Goal: Task Accomplishment & Management: Manage account settings

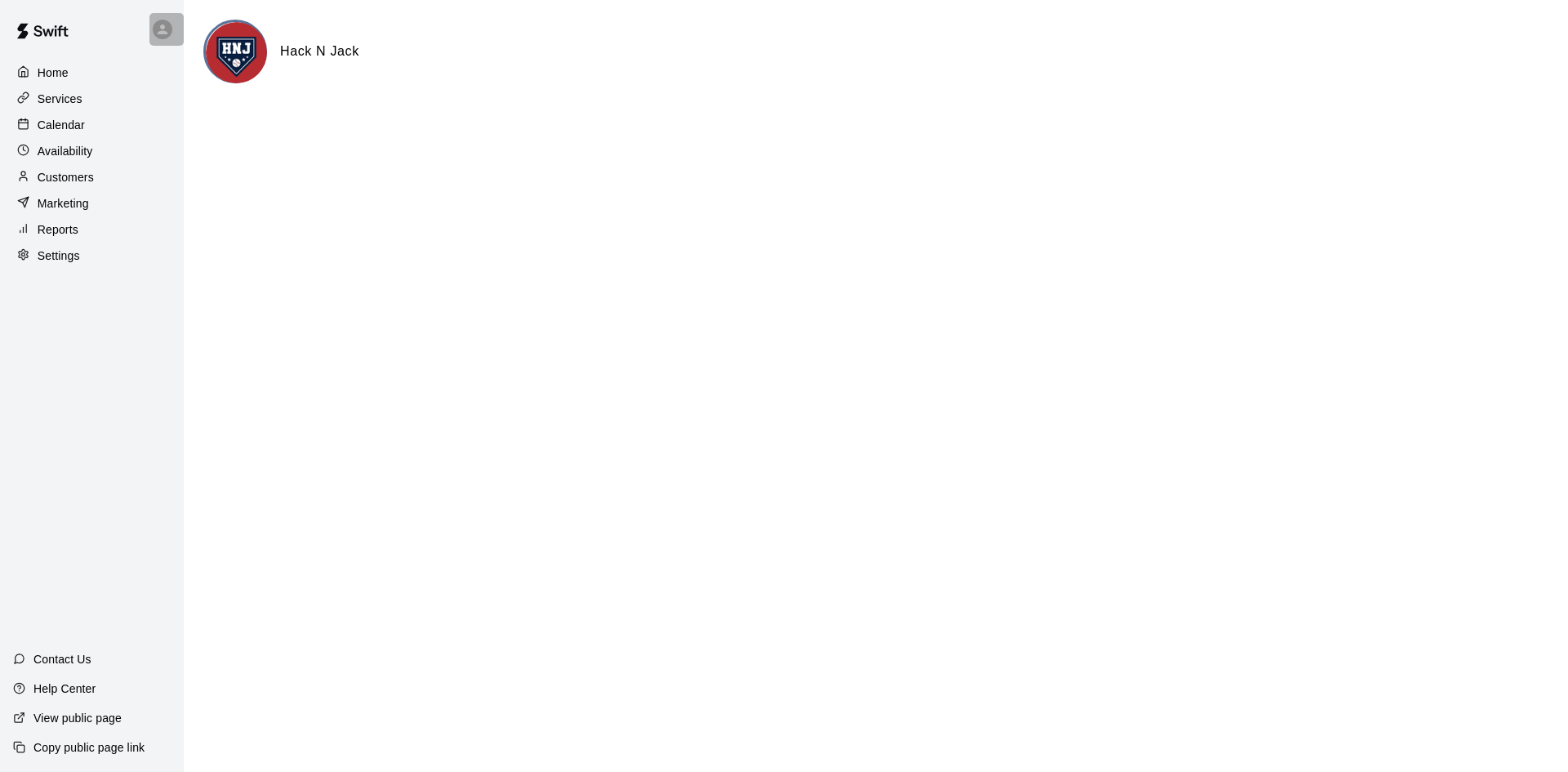
click at [167, 37] on div at bounding box center [162, 29] width 20 height 20
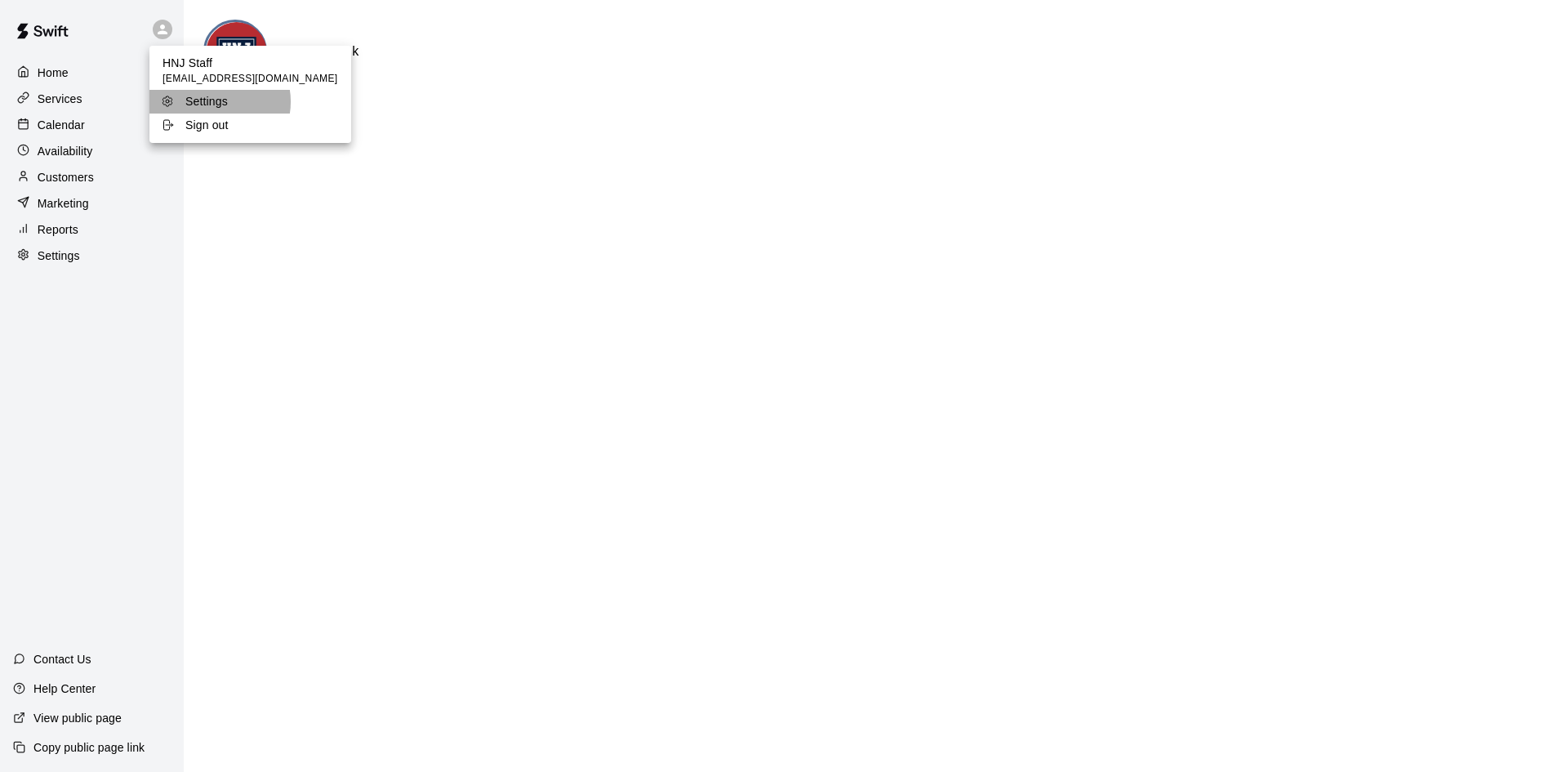
click at [216, 102] on p "Settings" at bounding box center [206, 101] width 42 height 16
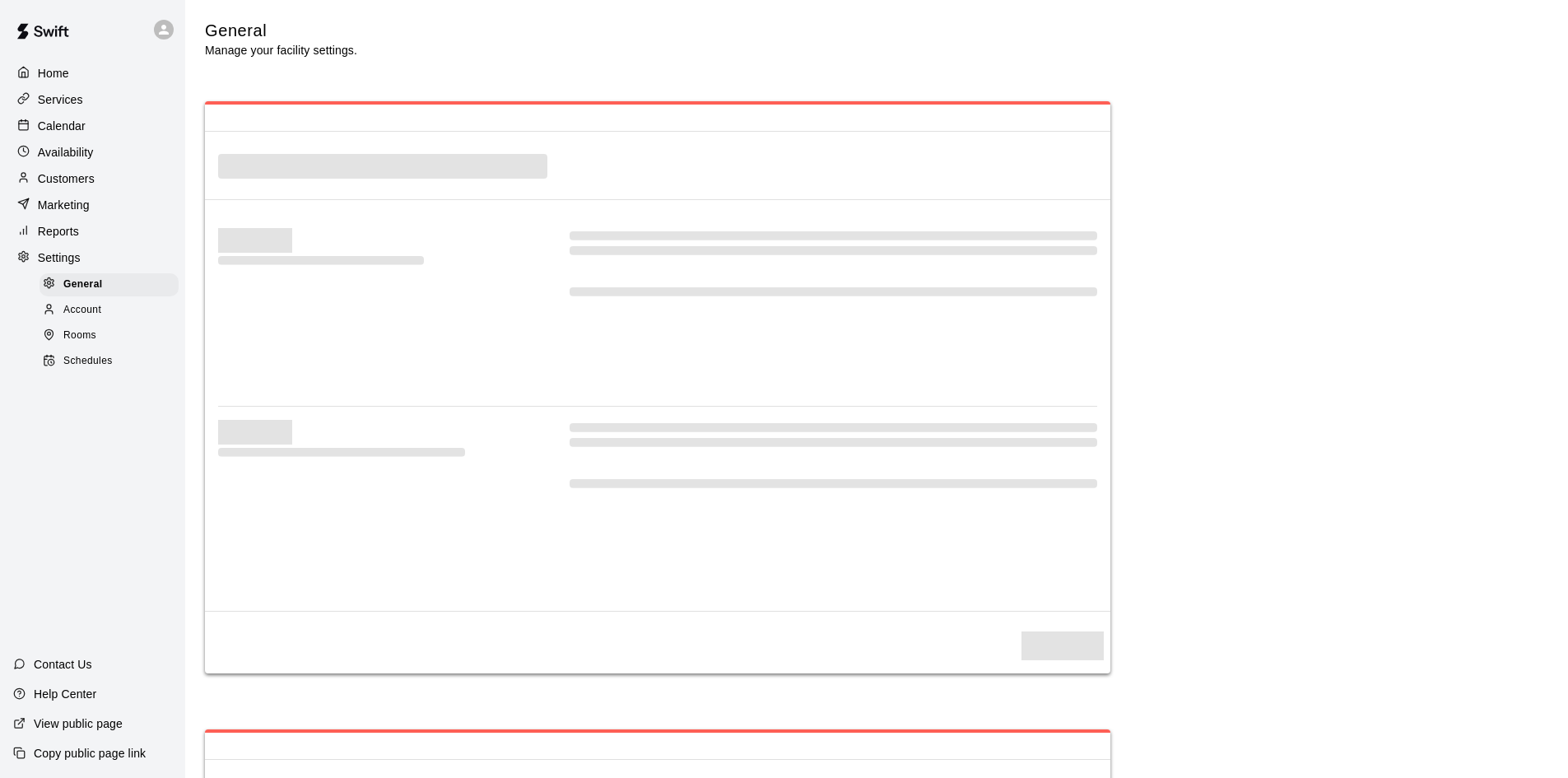
select select "**"
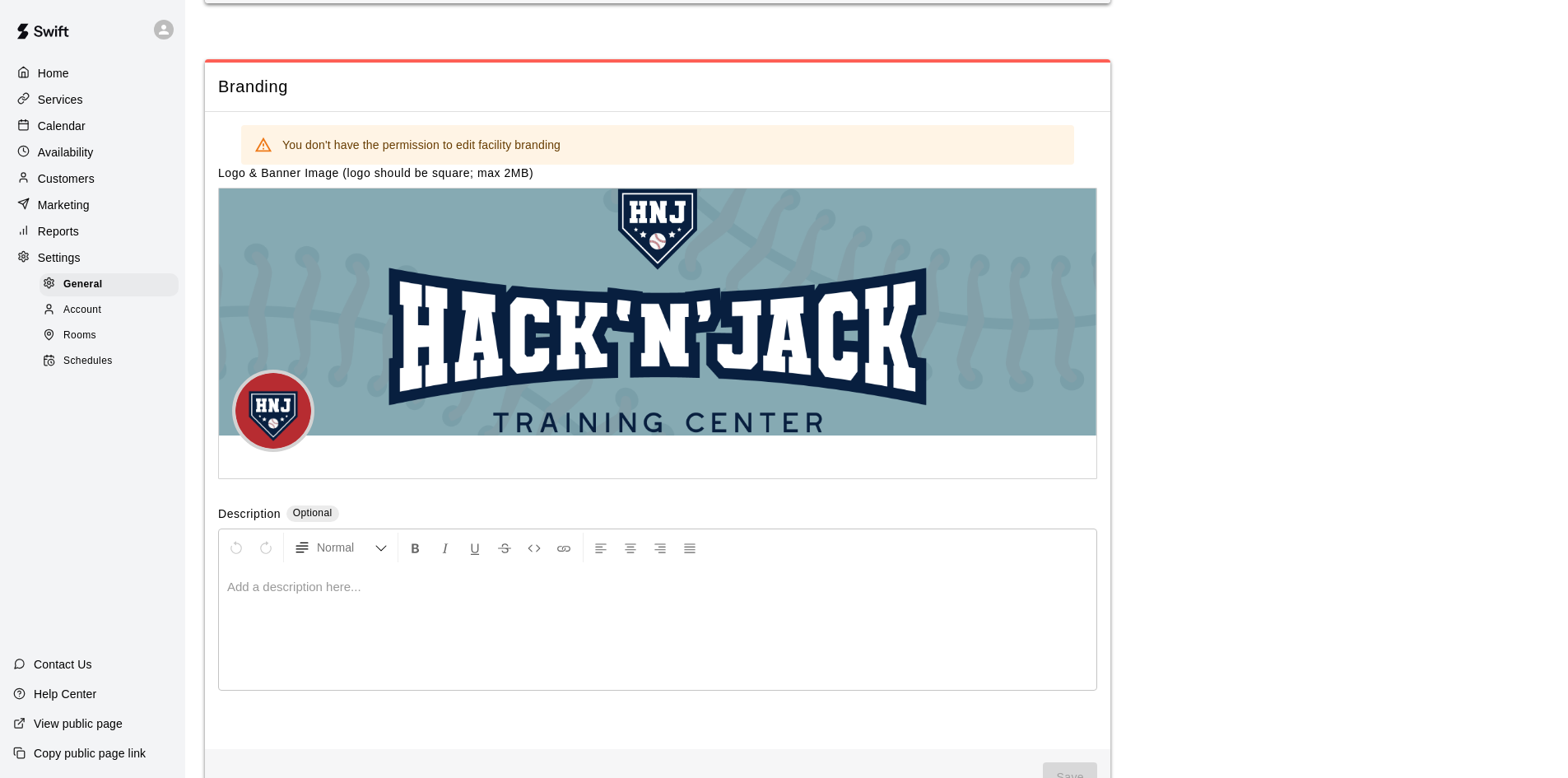
scroll to position [3857, 0]
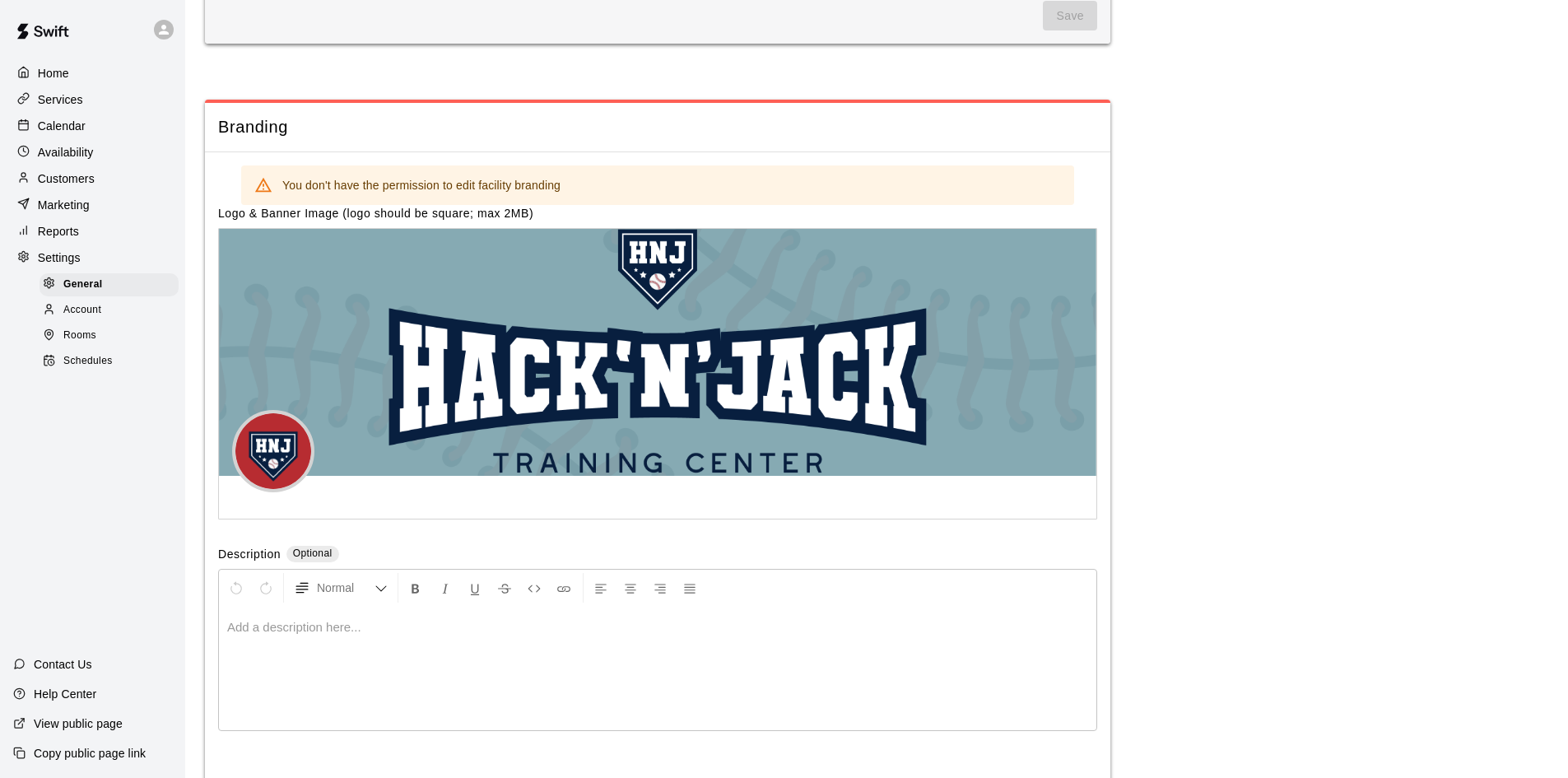
click at [94, 319] on span "Account" at bounding box center [83, 310] width 38 height 16
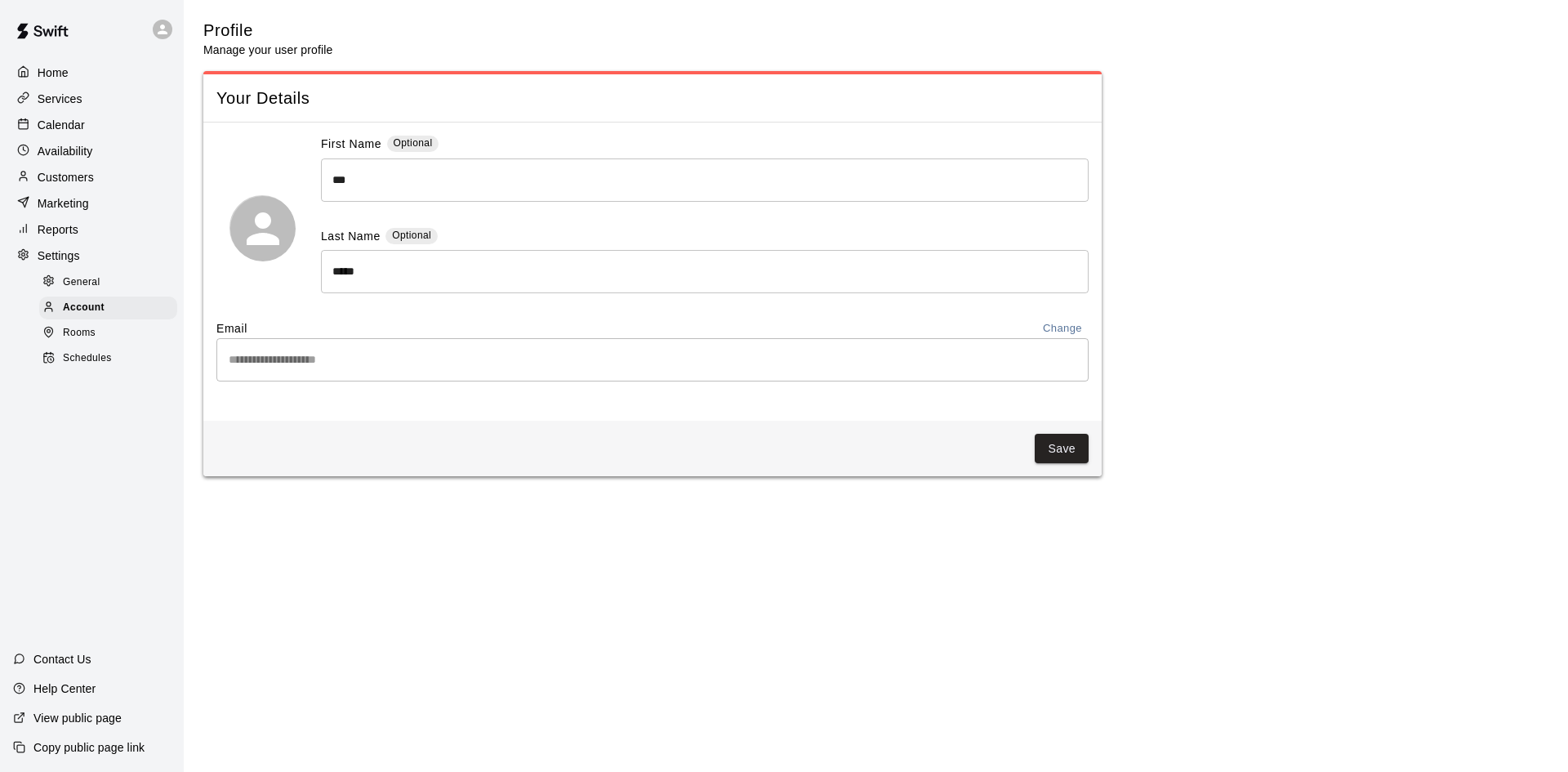
click at [76, 72] on div "Home" at bounding box center [92, 72] width 158 height 24
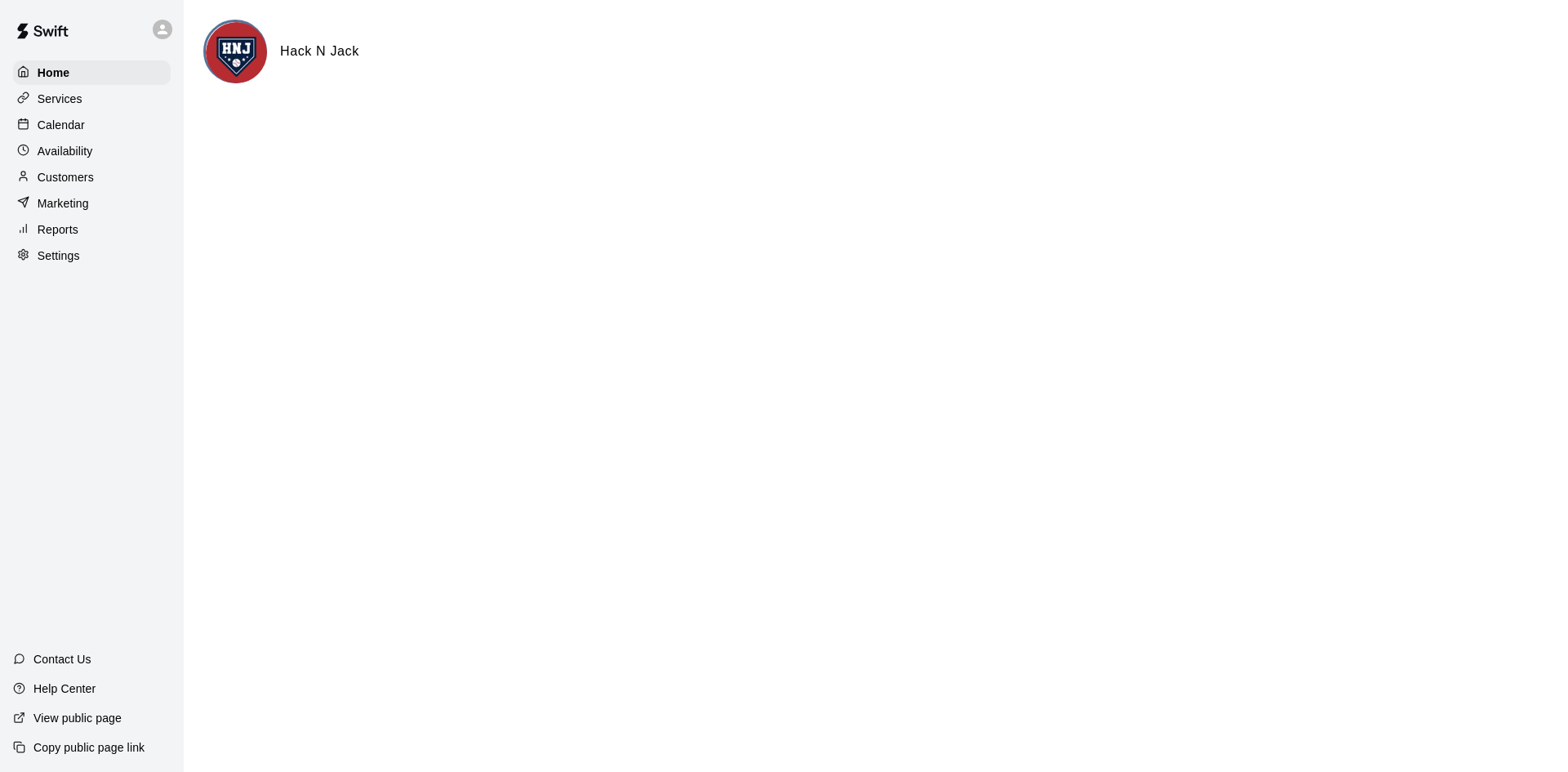
click at [93, 122] on div "Calendar" at bounding box center [92, 125] width 158 height 24
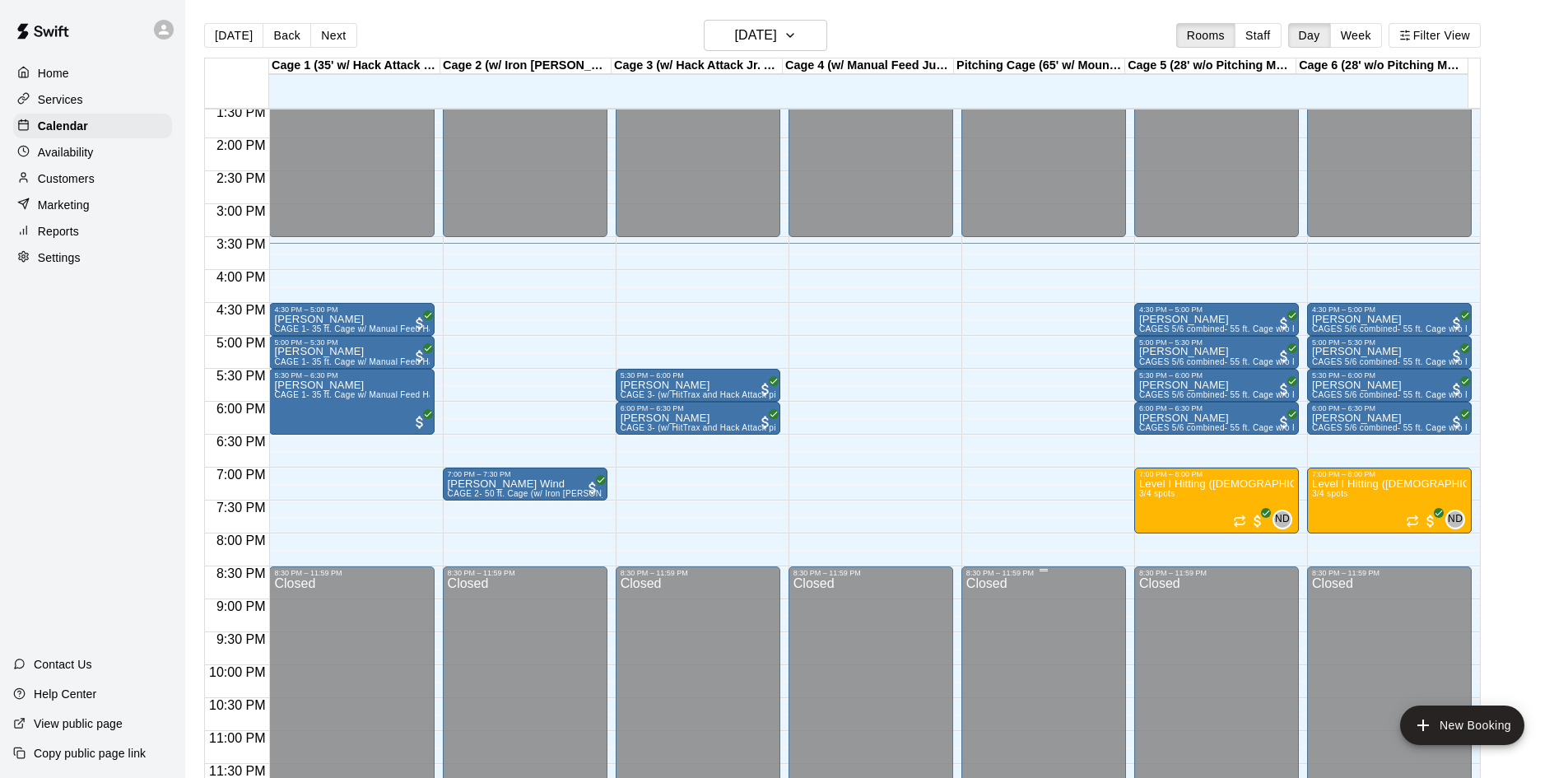
scroll to position [813, 0]
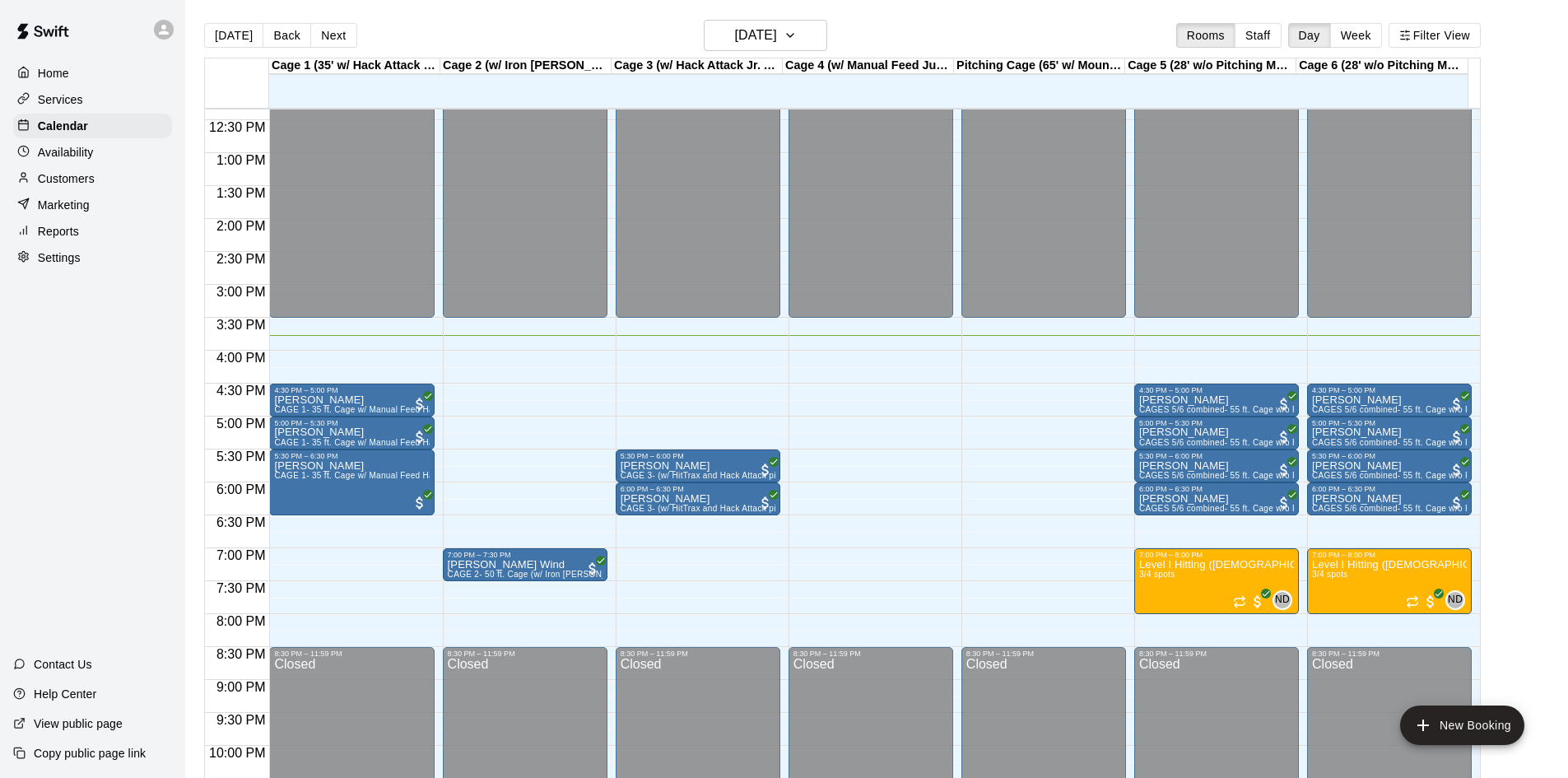
click at [1555, 177] on main "[DATE] Back [DATE][DATE] Rooms Staff Day Week Filter View Cage 1 (35' w/ Hack A…" at bounding box center [876, 409] width 1370 height 778
click at [75, 98] on p "Services" at bounding box center [61, 99] width 46 height 16
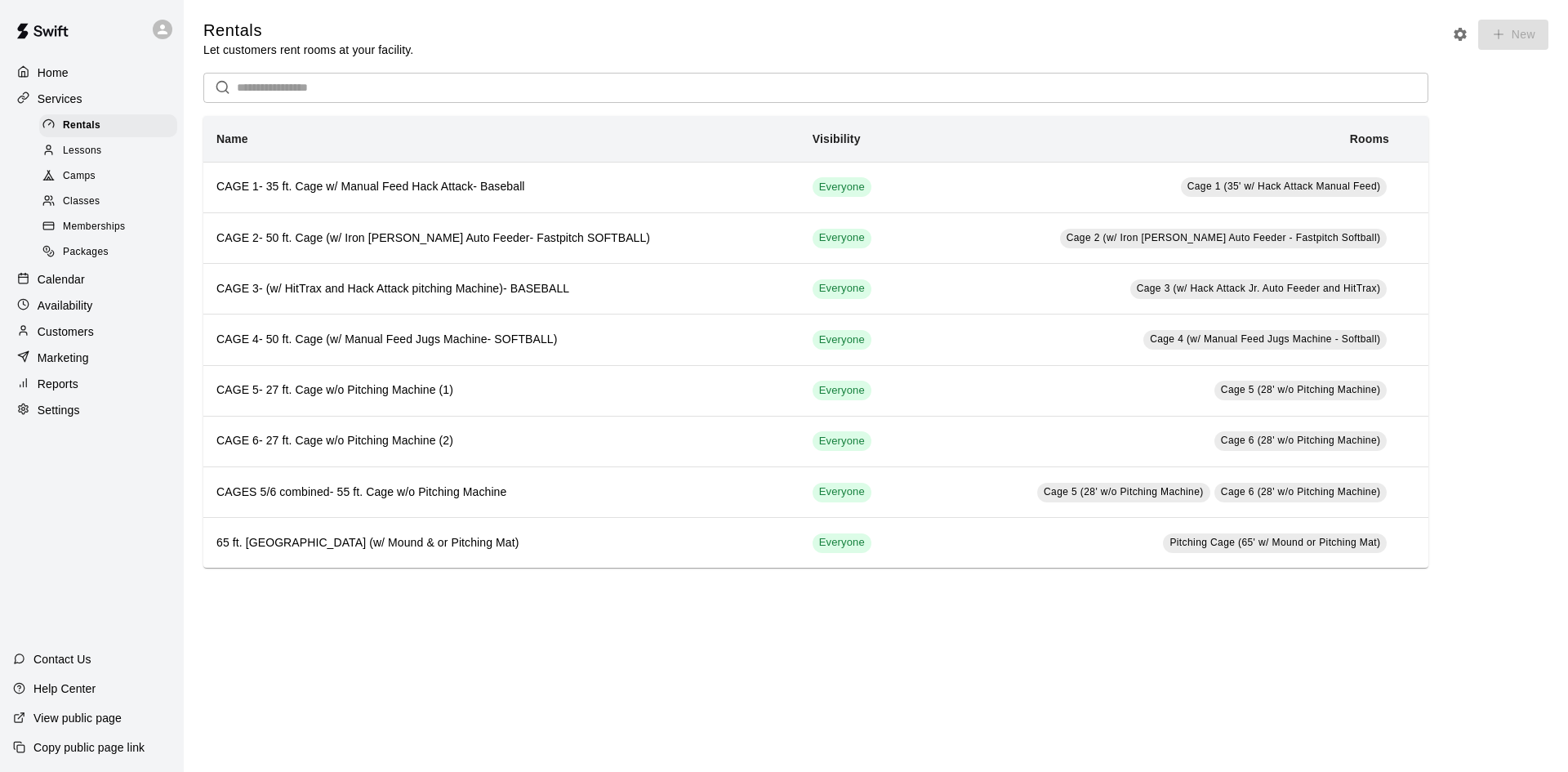
click at [100, 334] on div "Customers" at bounding box center [92, 331] width 158 height 24
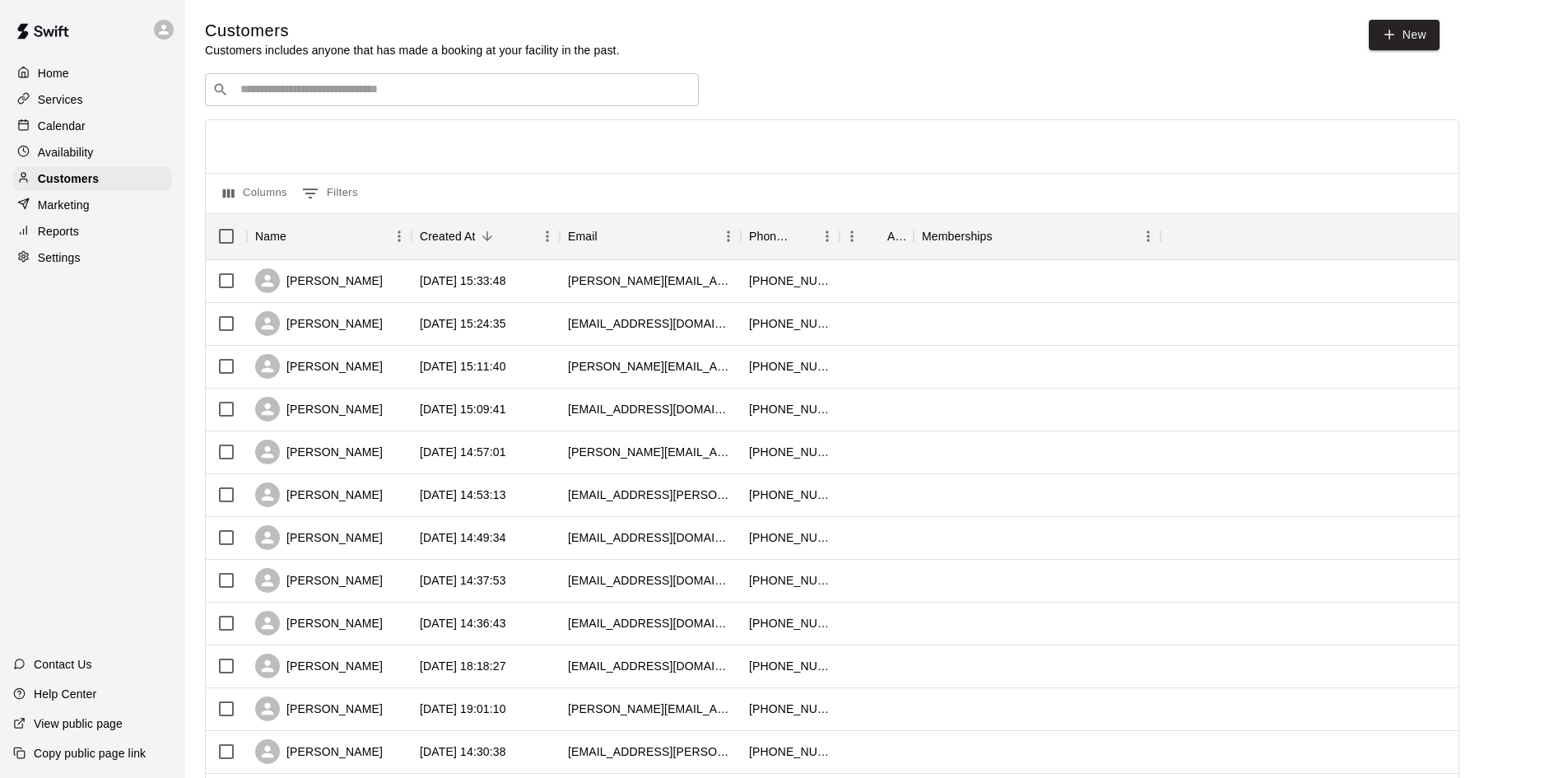
click at [286, 102] on div "​ ​" at bounding box center [452, 89] width 494 height 33
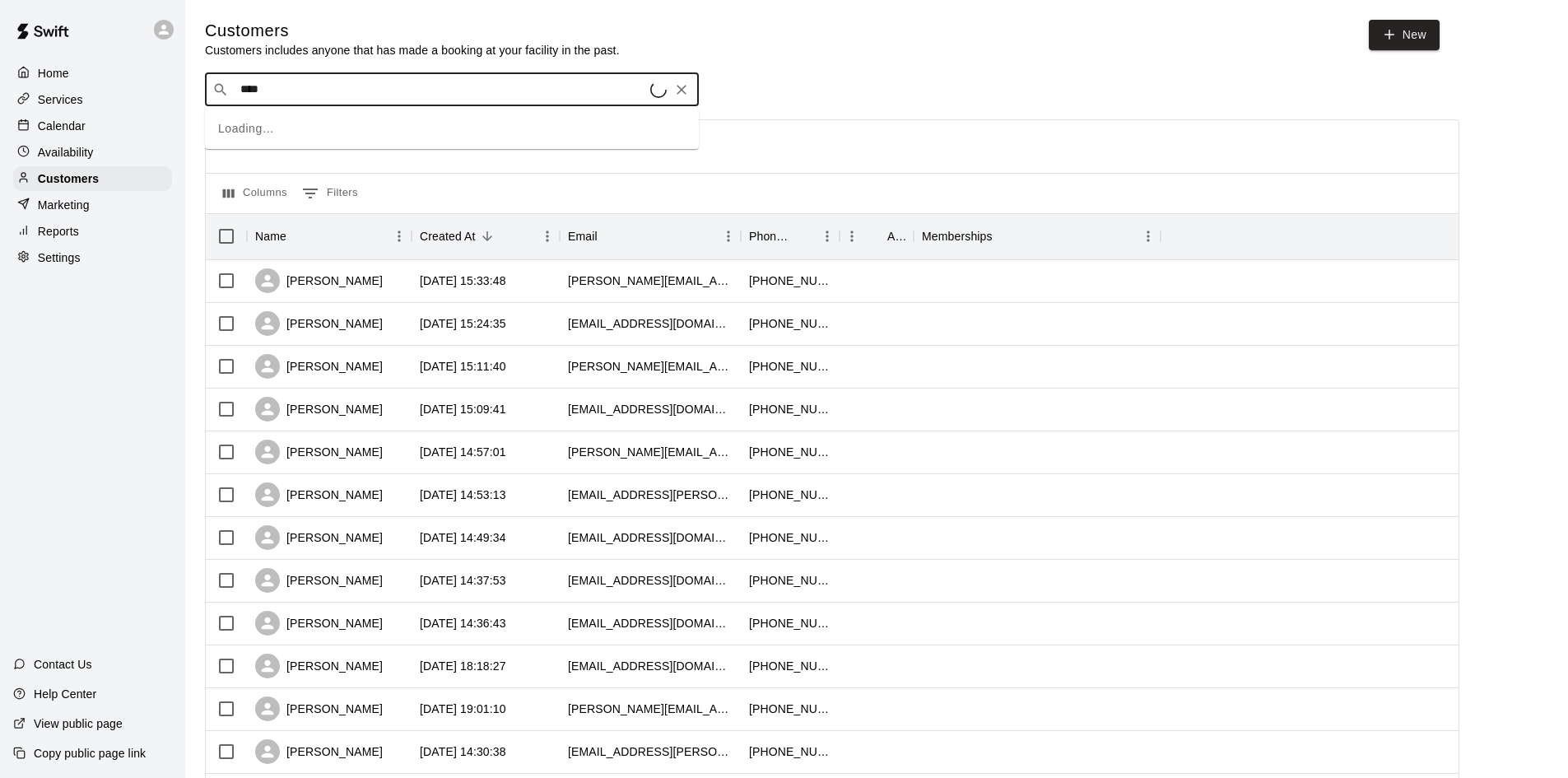
type input "*****"
click at [303, 121] on p "[PERSON_NAME]" at bounding box center [302, 126] width 101 height 17
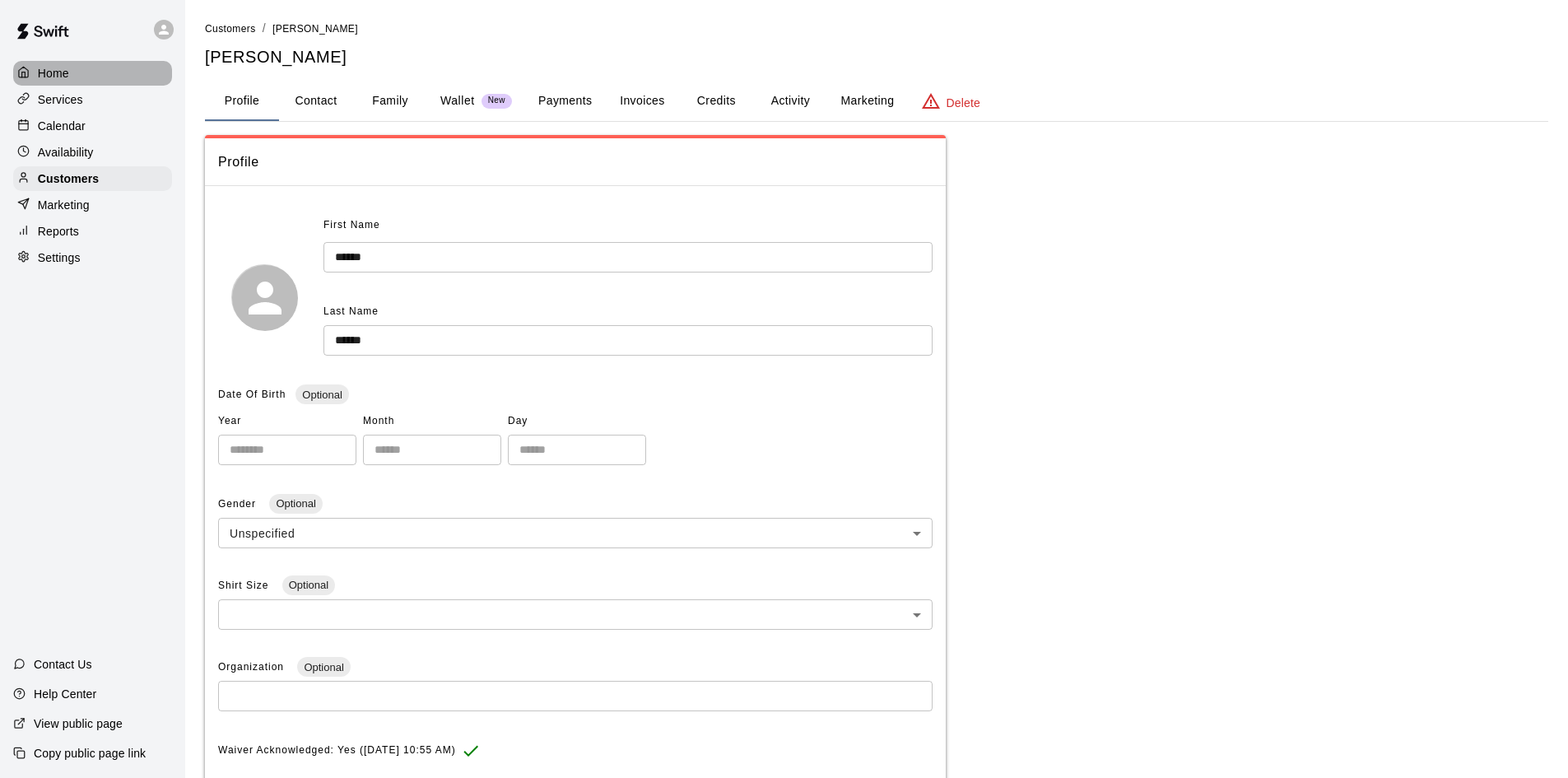
click at [107, 77] on div "Home" at bounding box center [93, 73] width 159 height 25
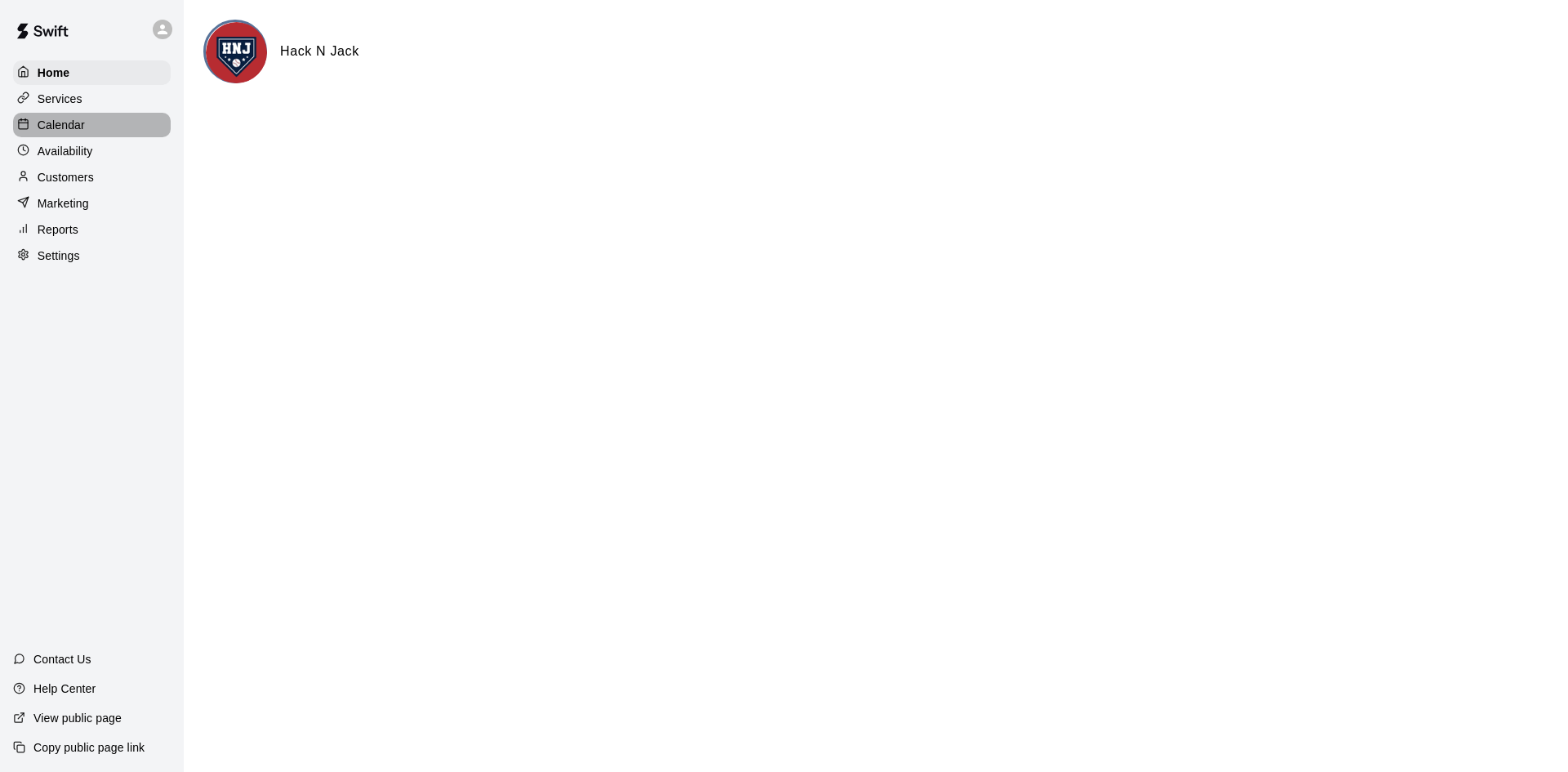
click at [118, 124] on div "Calendar" at bounding box center [92, 125] width 158 height 24
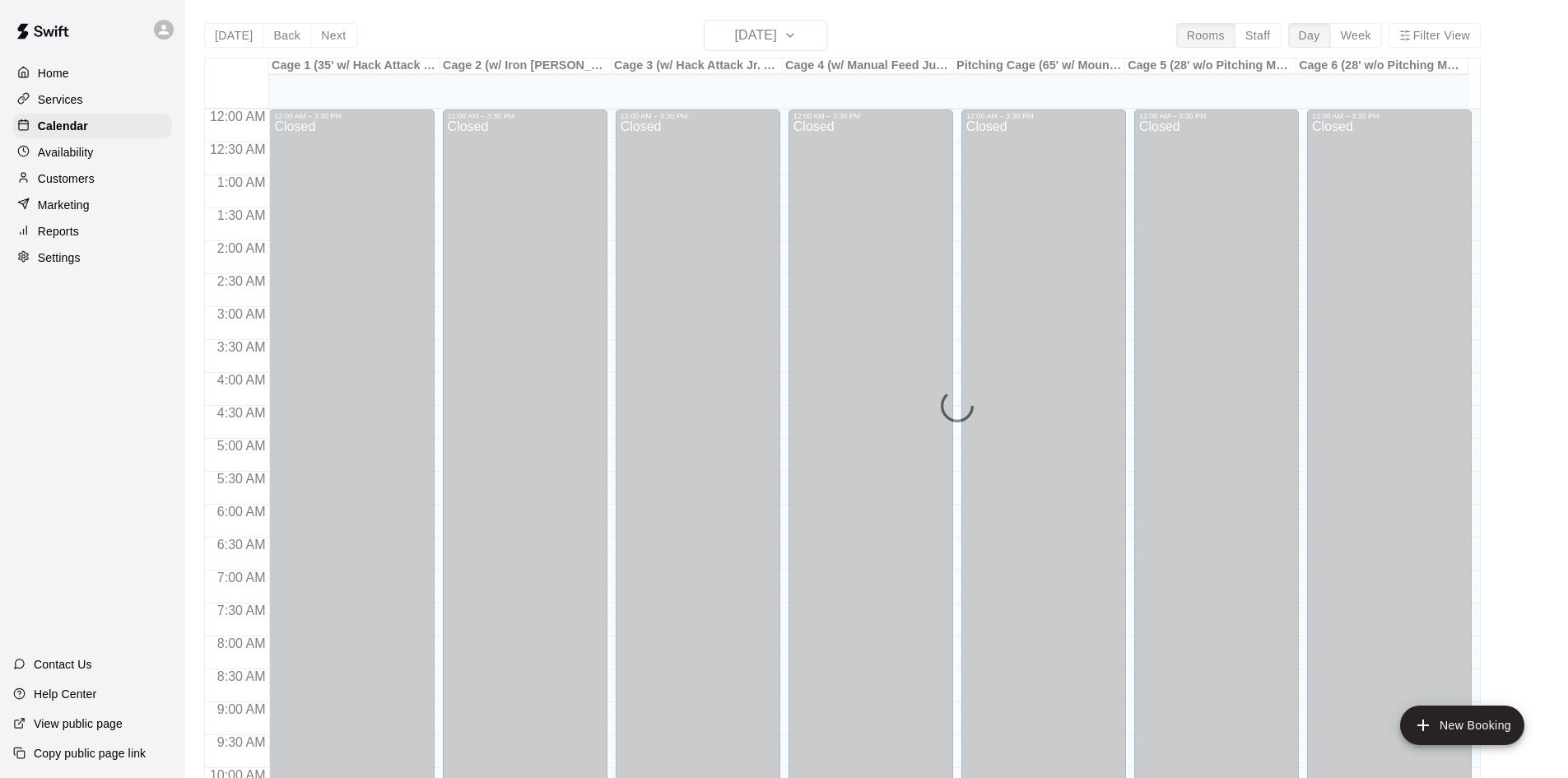
scroll to position [844, 0]
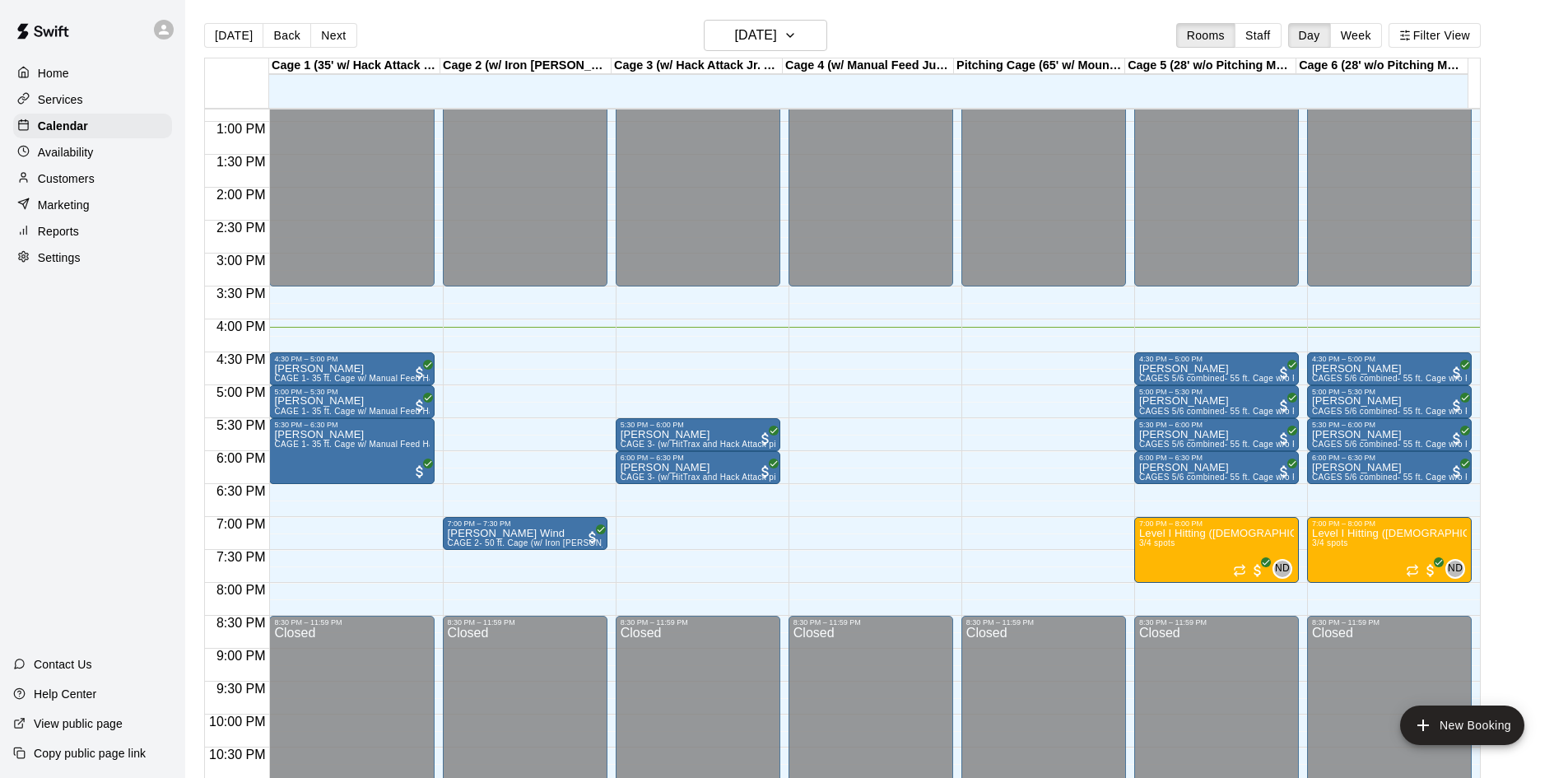
click at [117, 180] on div "Customers" at bounding box center [93, 178] width 159 height 25
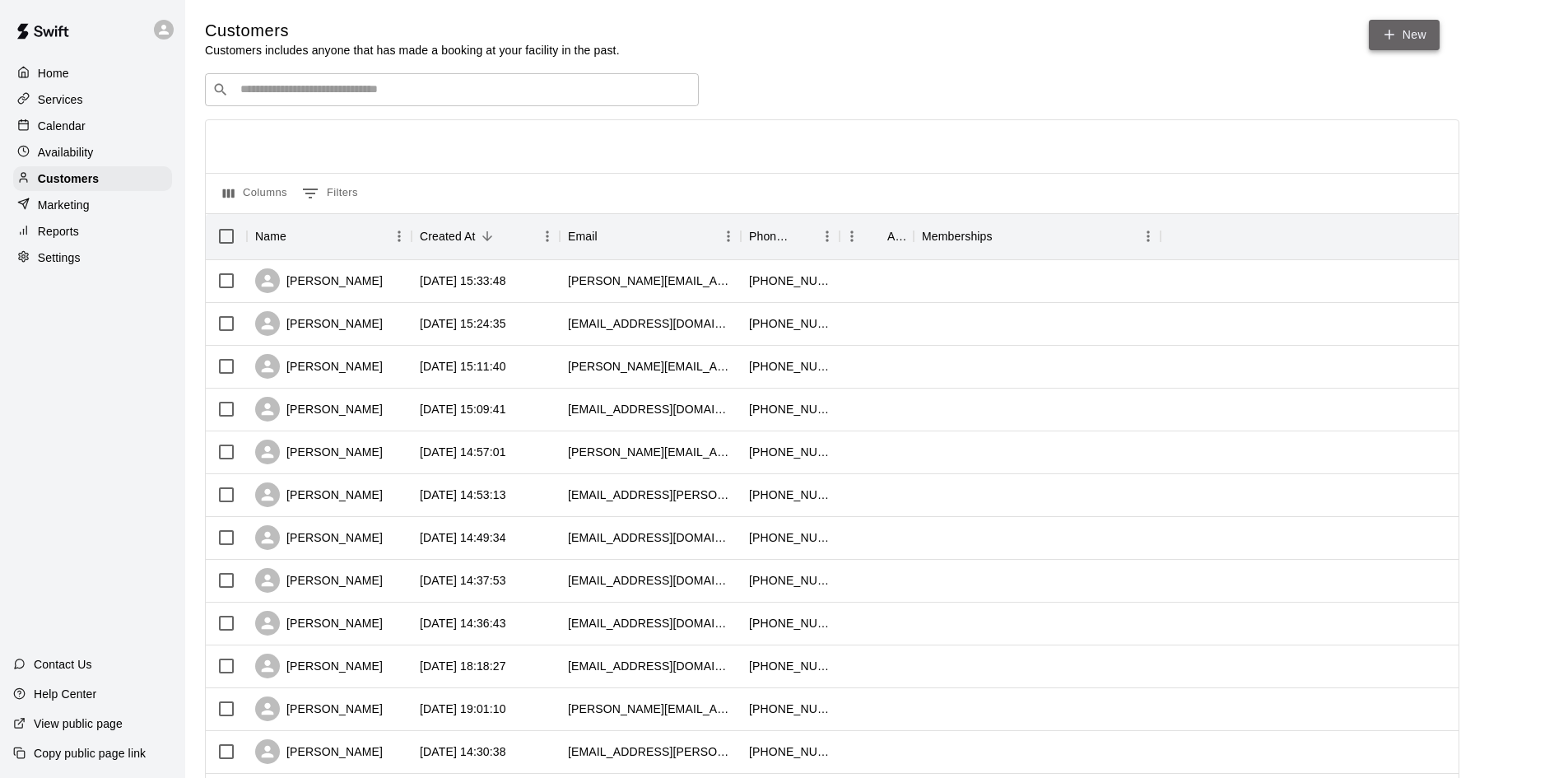
click at [1413, 38] on link "New" at bounding box center [1404, 35] width 71 height 30
select select "**"
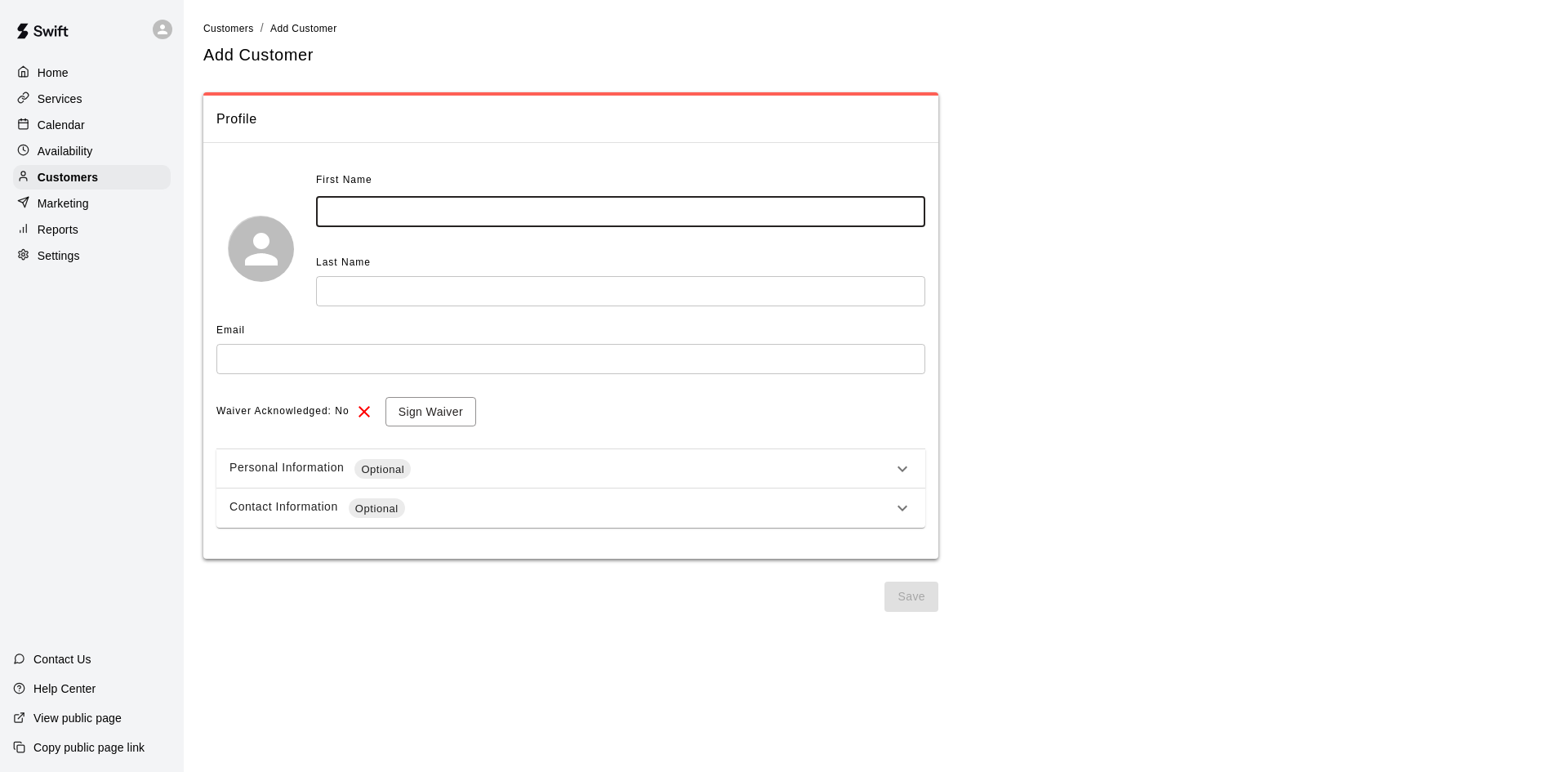
click at [488, 224] on input "text" at bounding box center [620, 212] width 609 height 30
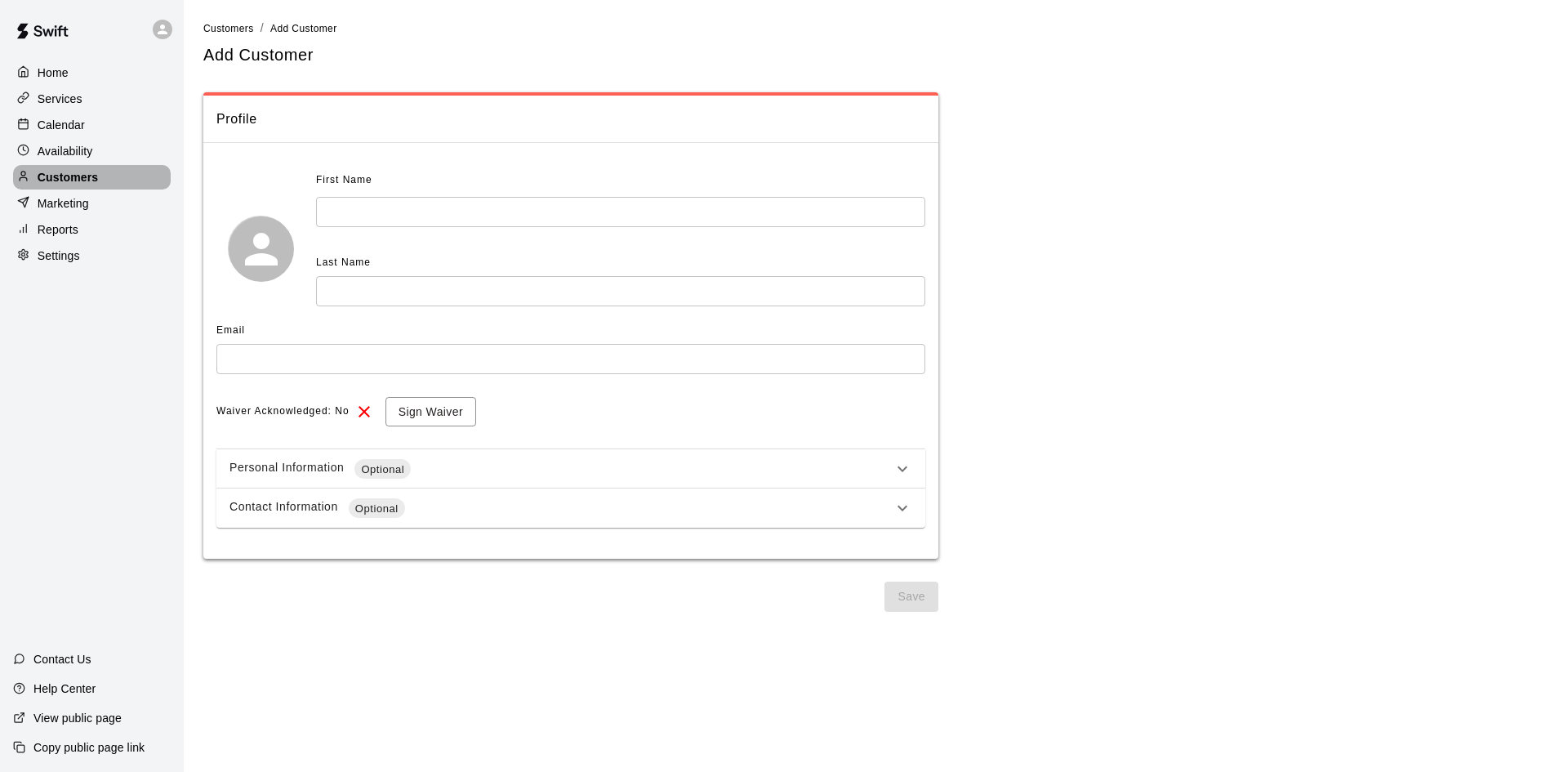
click at [99, 176] on div "Customers" at bounding box center [92, 177] width 158 height 24
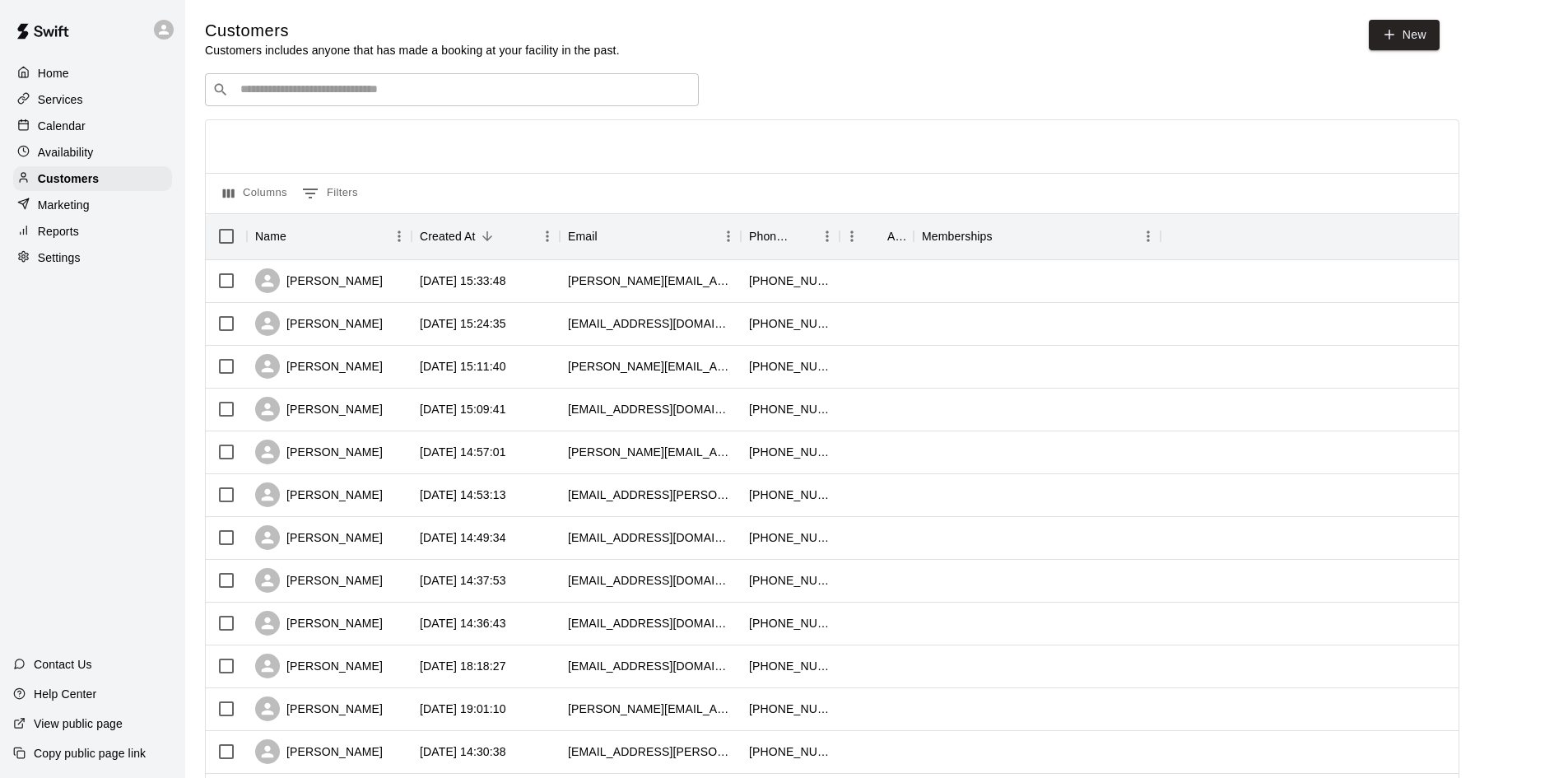
select select "**"
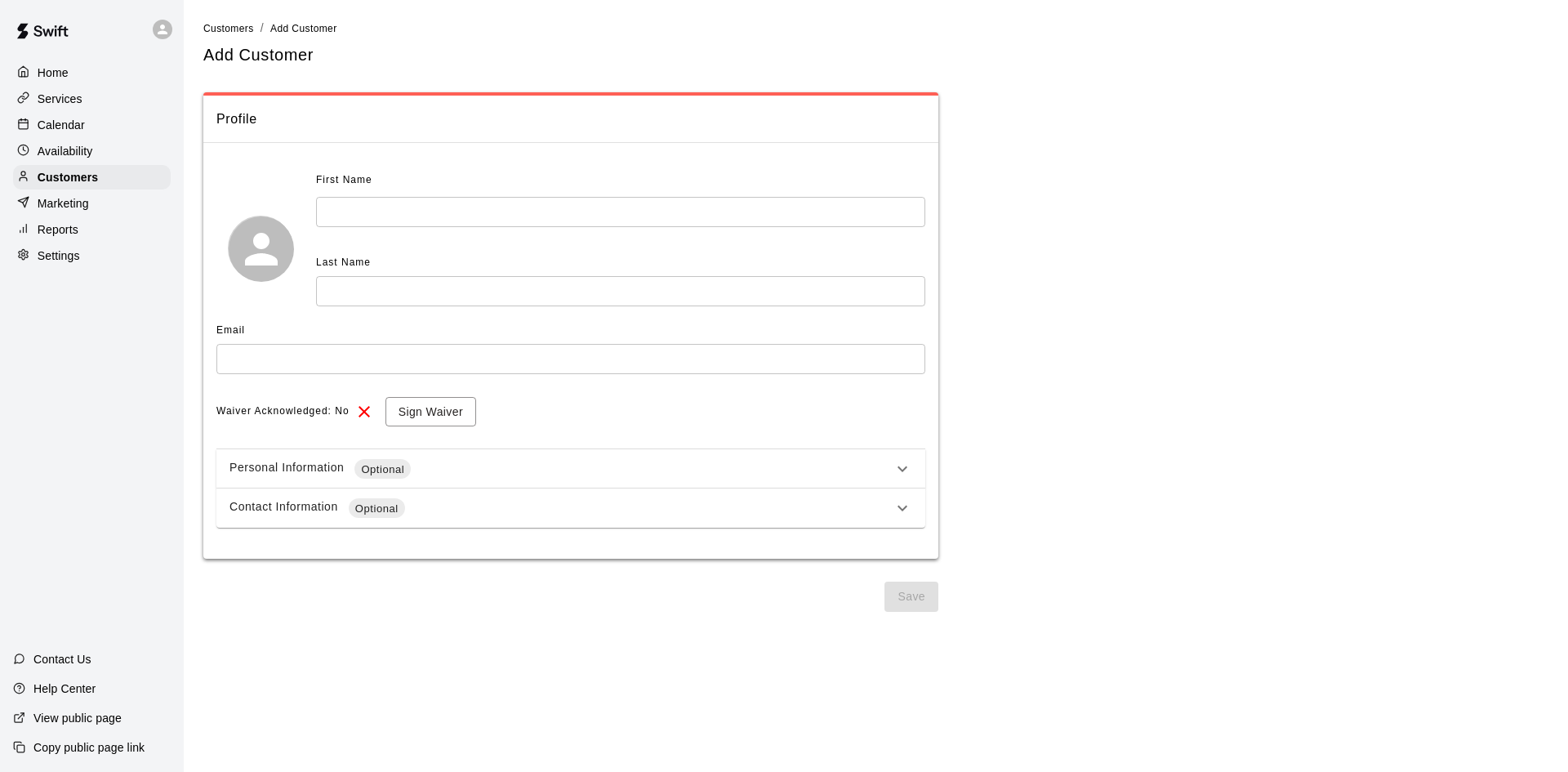
click at [86, 68] on div "Home" at bounding box center [92, 72] width 158 height 24
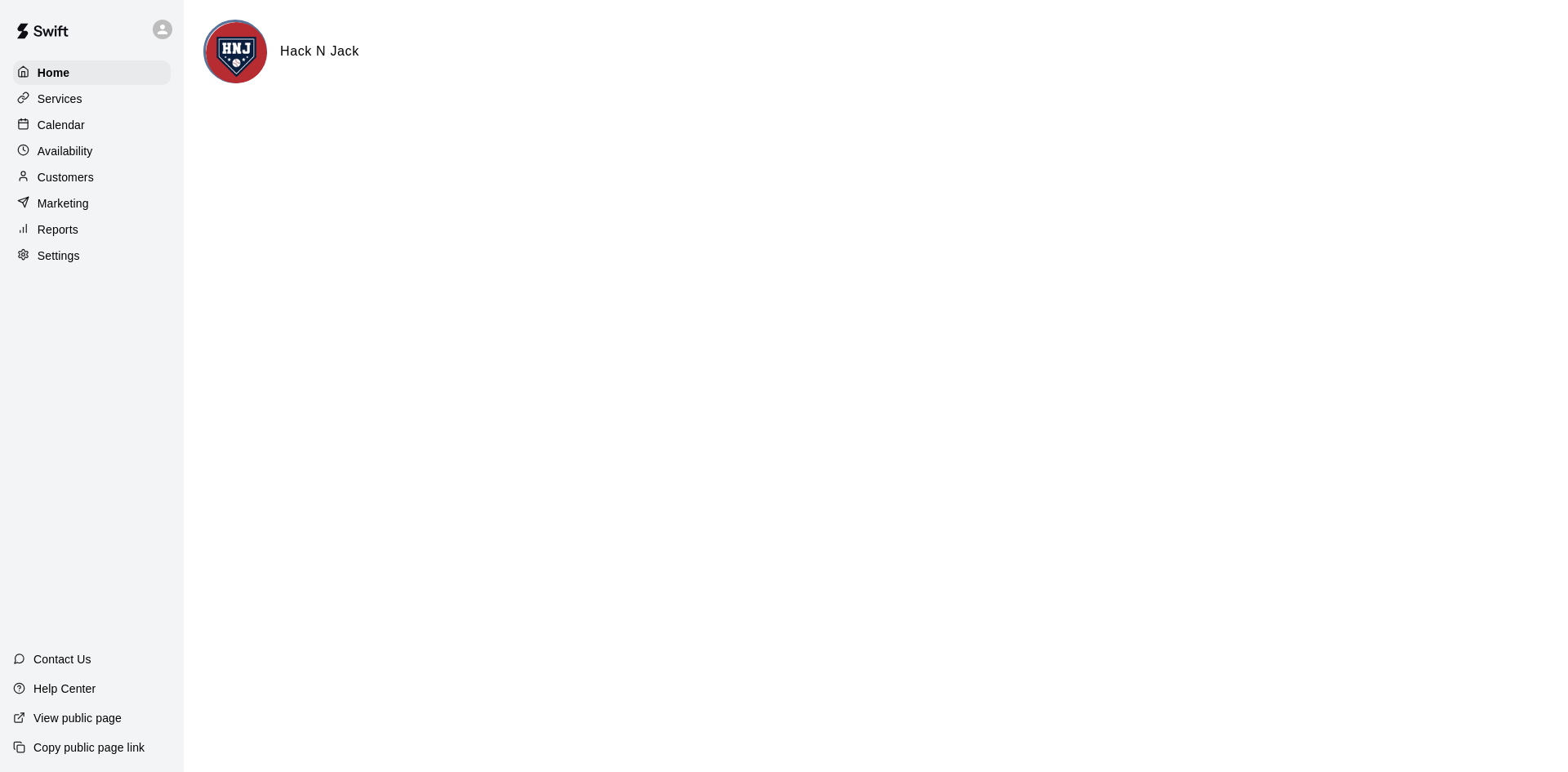
click at [89, 185] on p "Customers" at bounding box center [66, 177] width 56 height 16
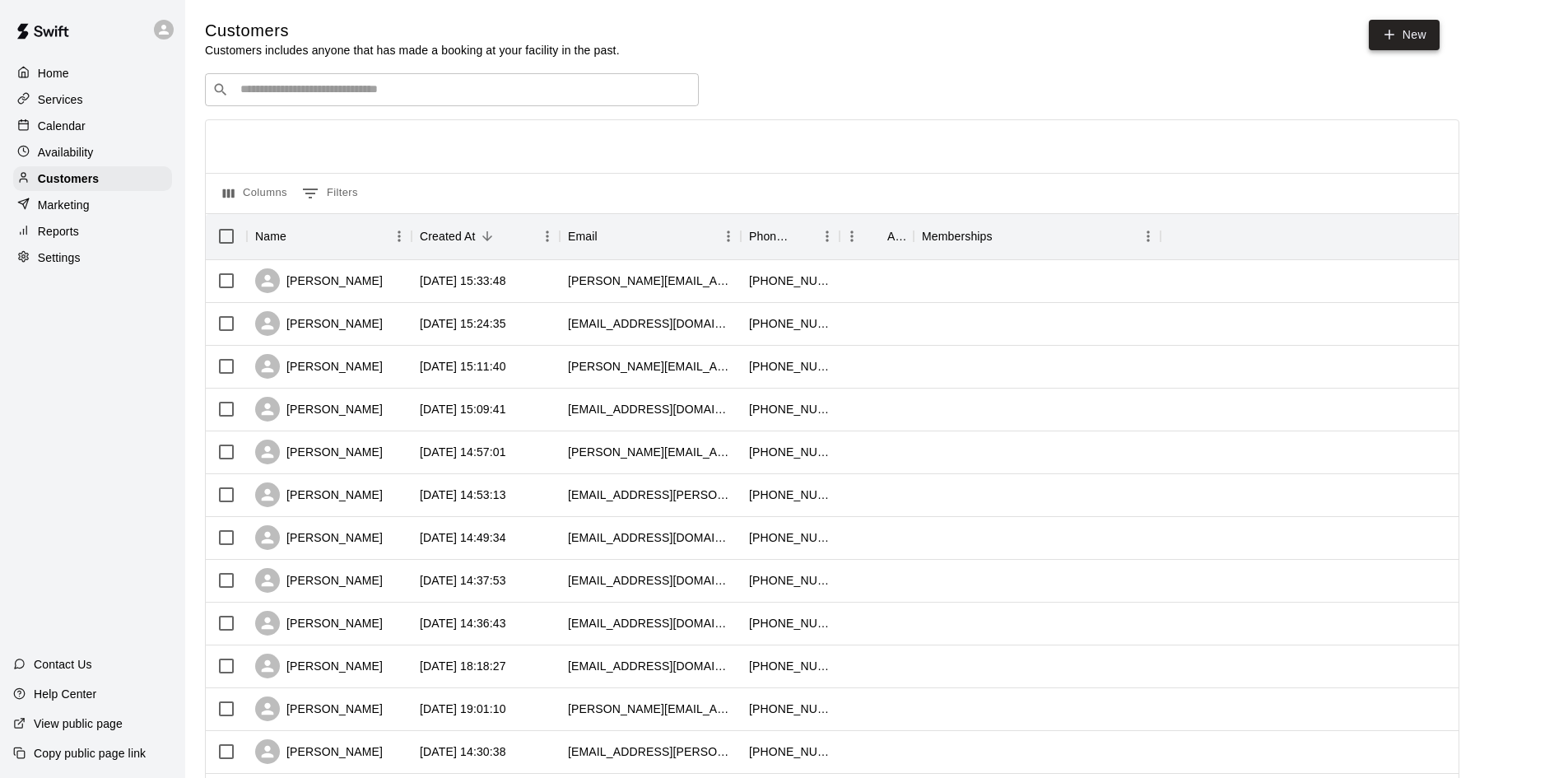
click at [1403, 40] on link "New" at bounding box center [1404, 35] width 71 height 30
select select "**"
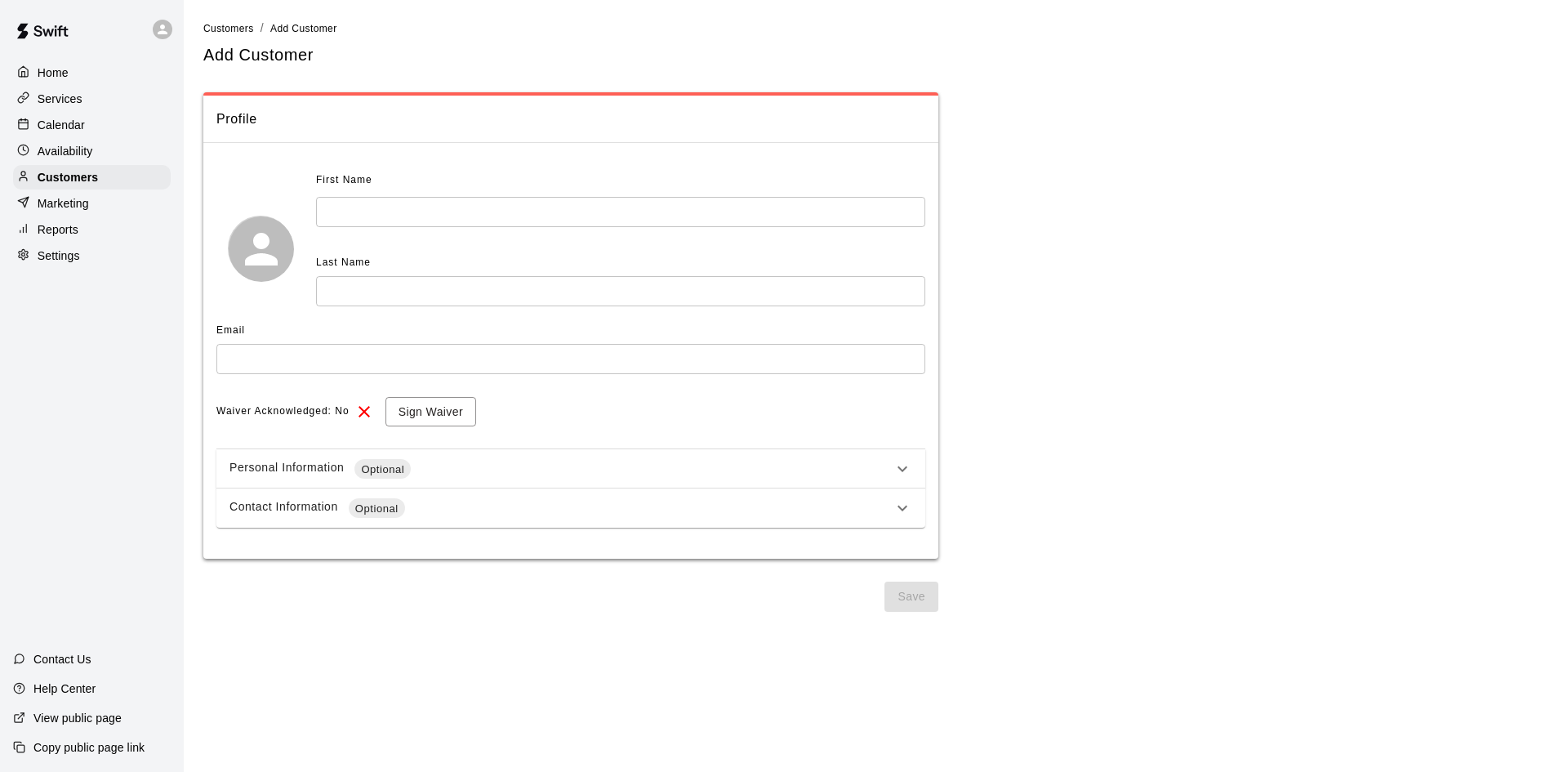
click at [60, 80] on p "Home" at bounding box center [53, 72] width 31 height 16
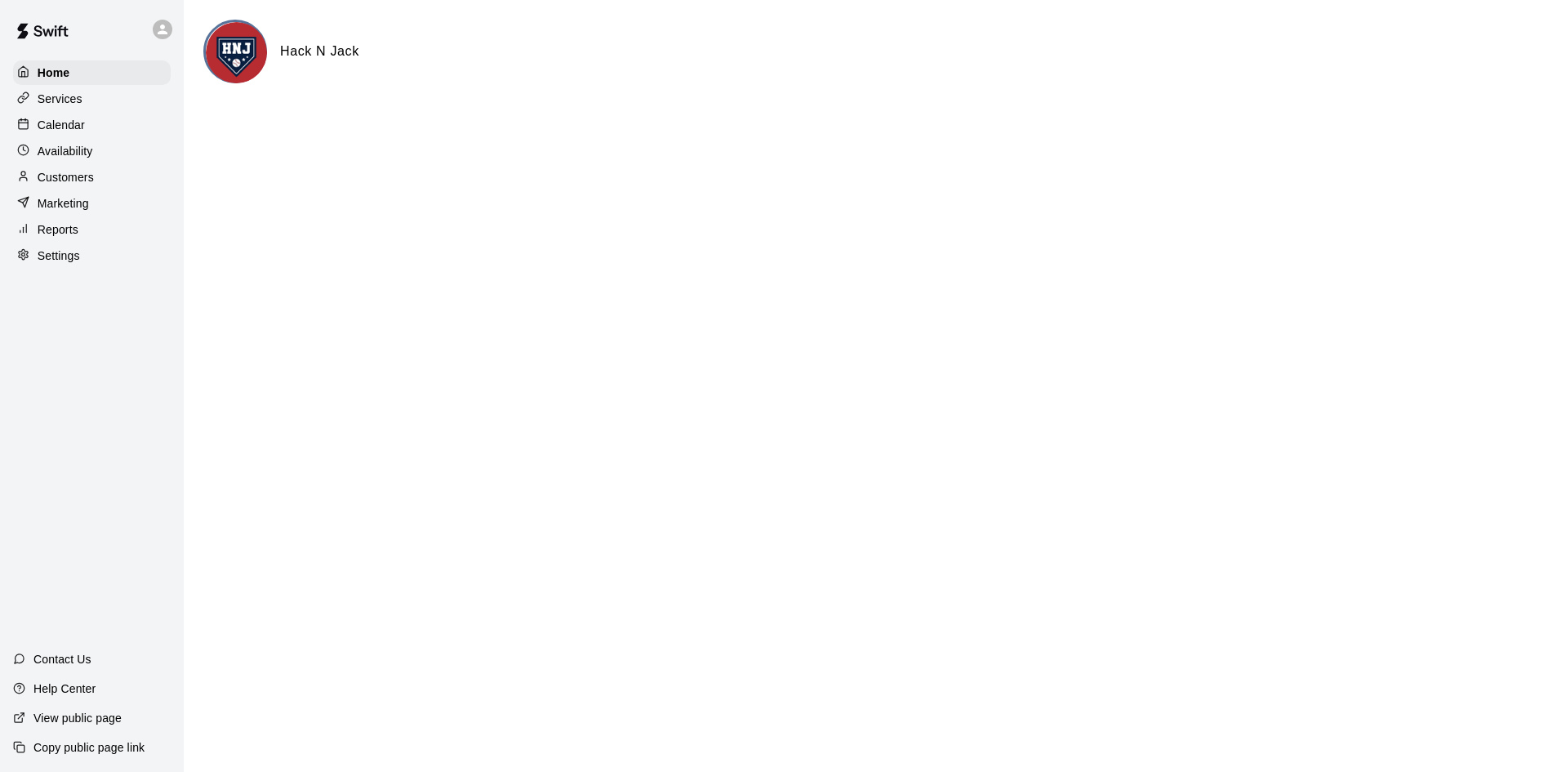
click at [95, 188] on div "Customers" at bounding box center [92, 177] width 158 height 24
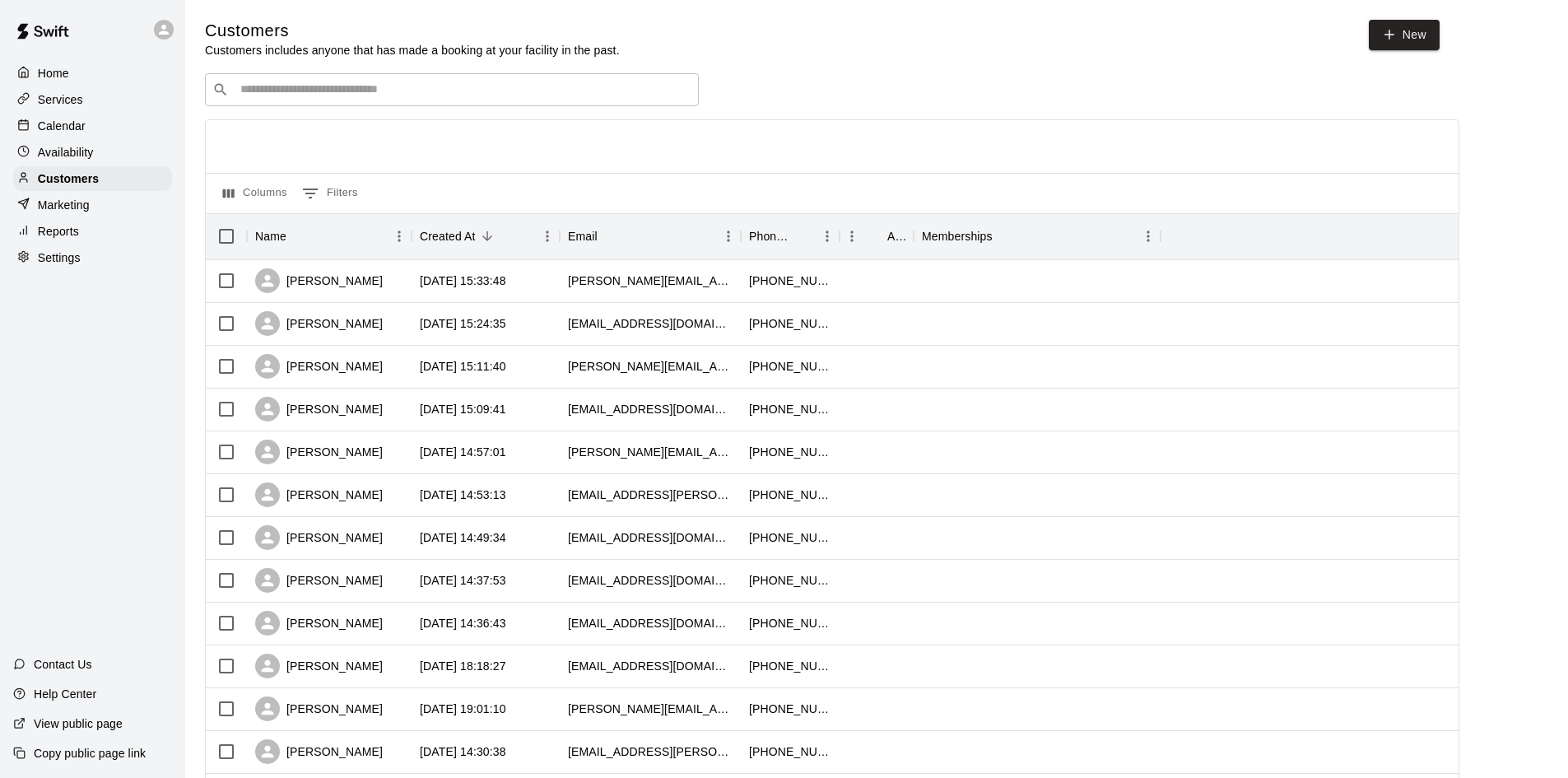
click at [410, 96] on input "Search customers by name or email" at bounding box center [463, 89] width 456 height 16
click at [351, 78] on div "​ ​" at bounding box center [452, 89] width 494 height 33
click at [129, 123] on div "Calendar" at bounding box center [93, 126] width 159 height 25
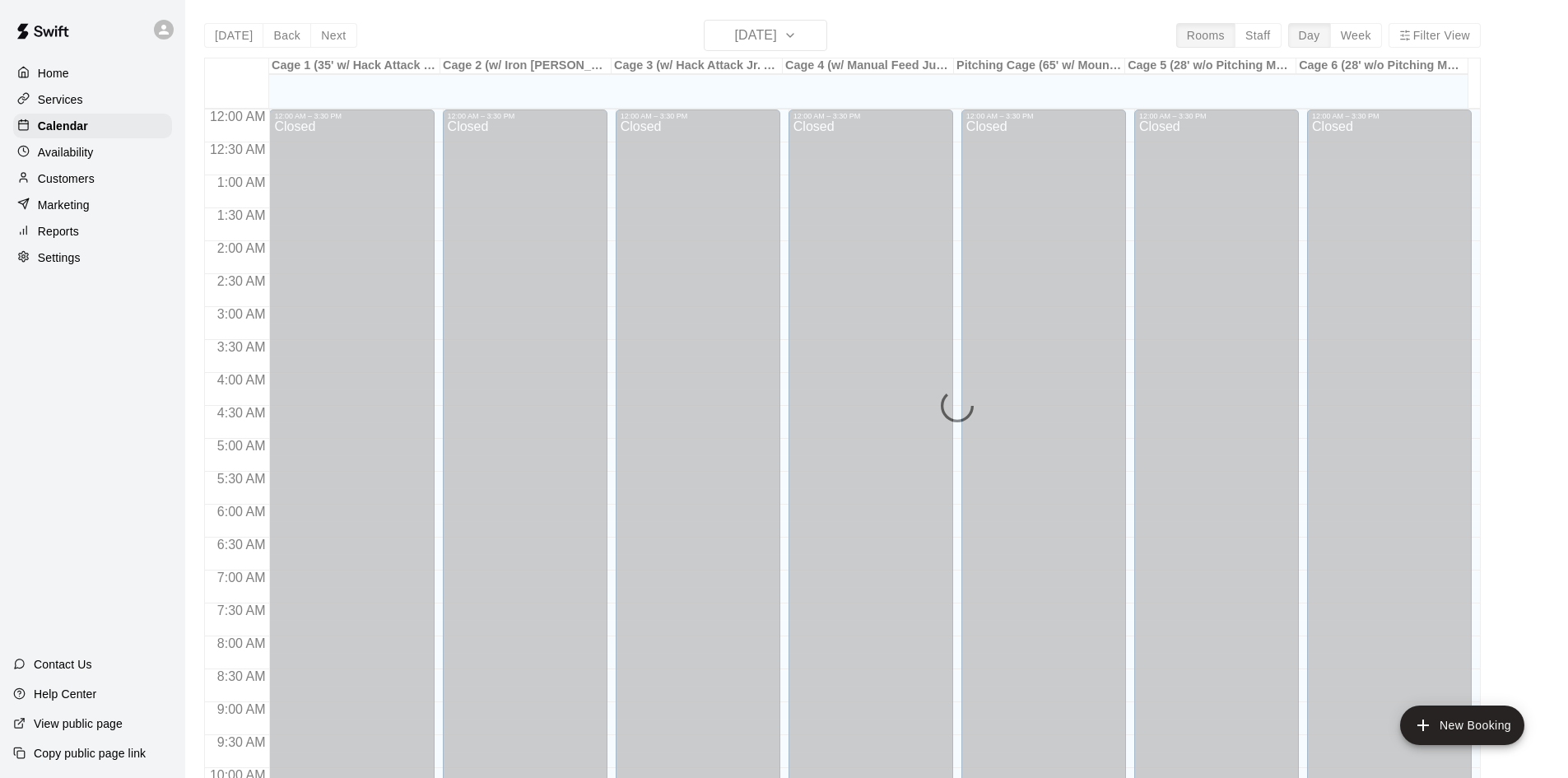
scroll to position [844, 0]
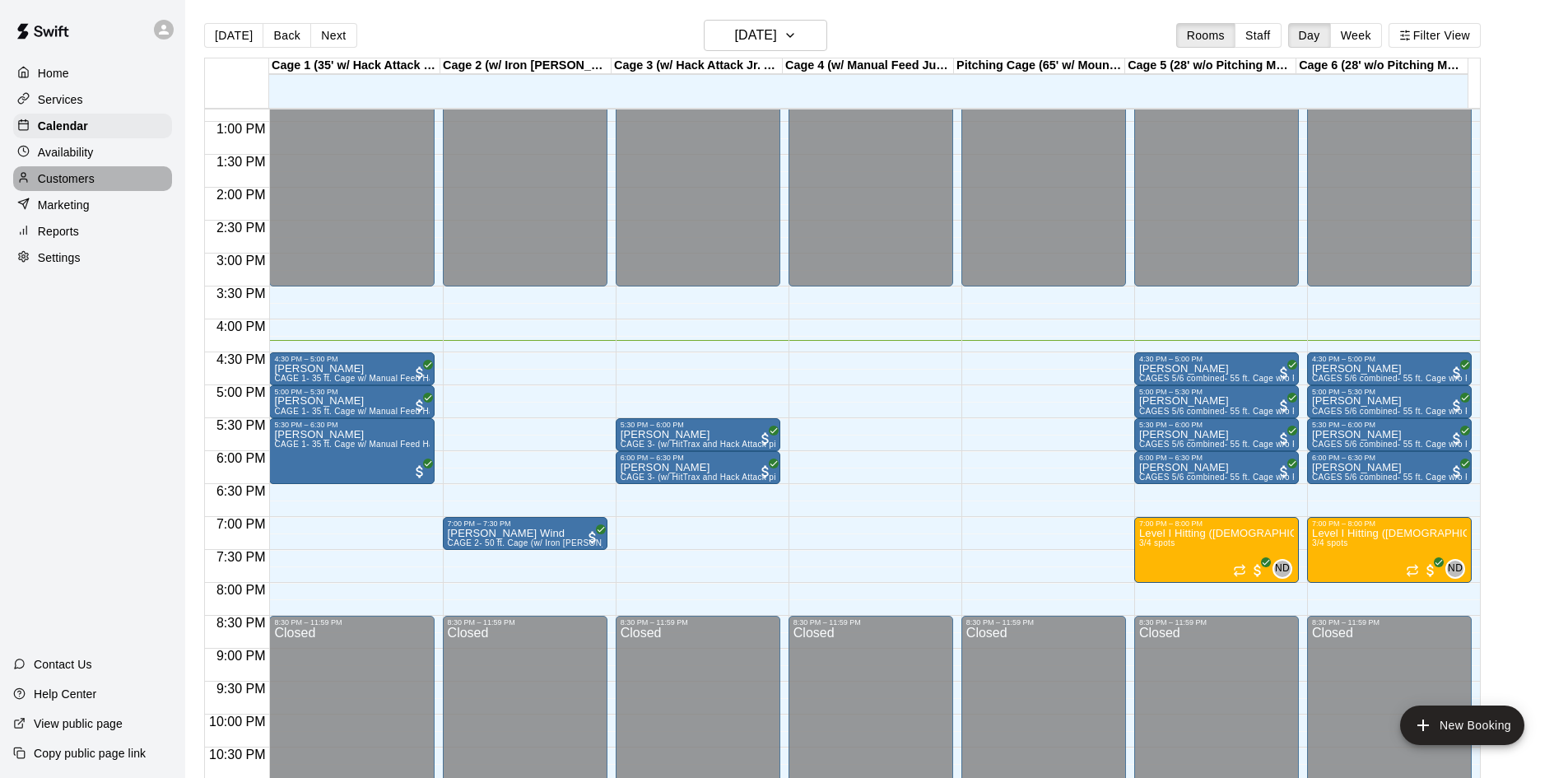
click at [75, 187] on p "Customers" at bounding box center [66, 178] width 57 height 16
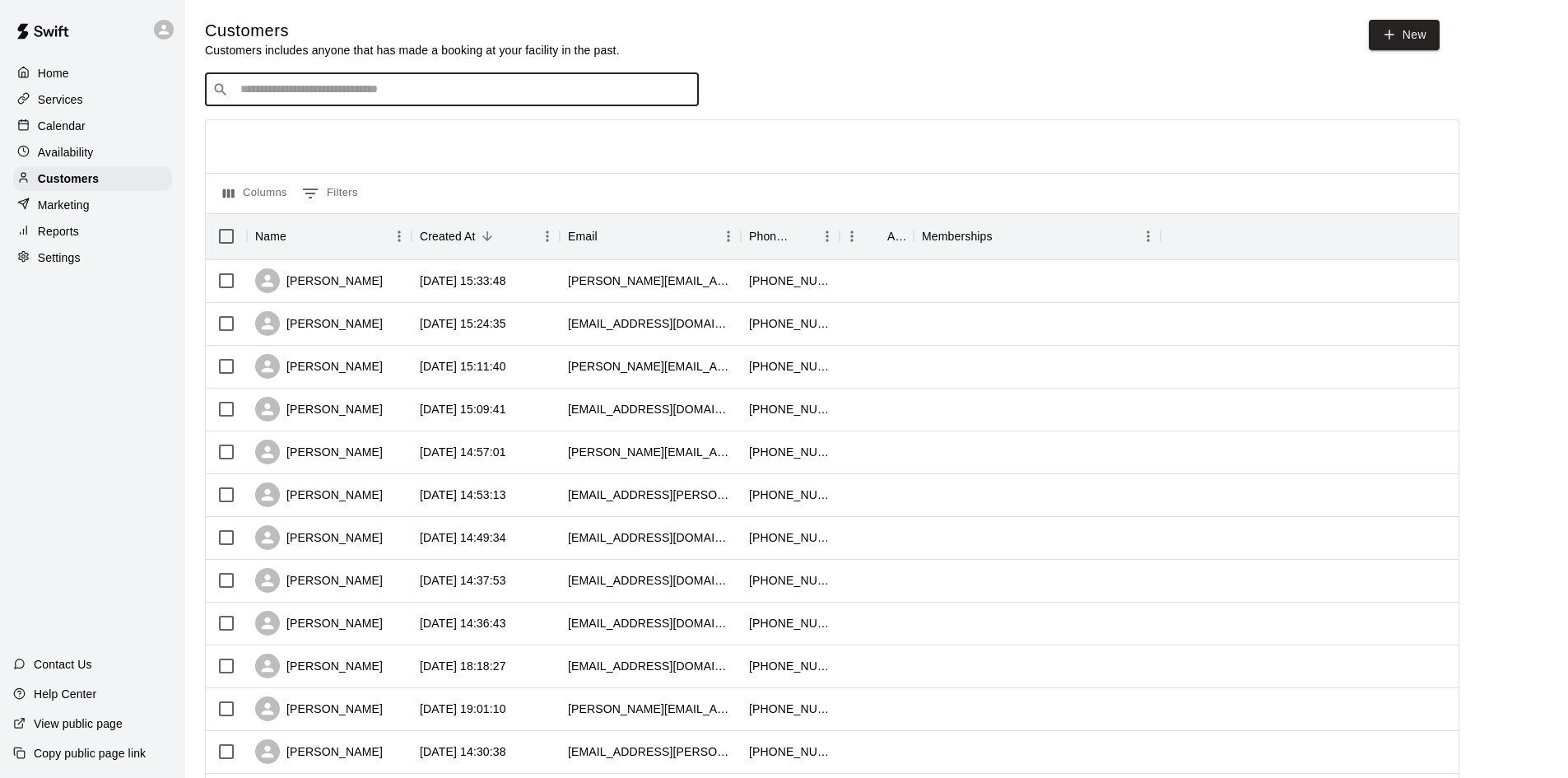
click at [421, 84] on input "Search customers by name or email" at bounding box center [463, 89] width 456 height 16
click at [421, 86] on input "Search customers by name or email" at bounding box center [463, 89] width 456 height 16
